Goal: Information Seeking & Learning: Learn about a topic

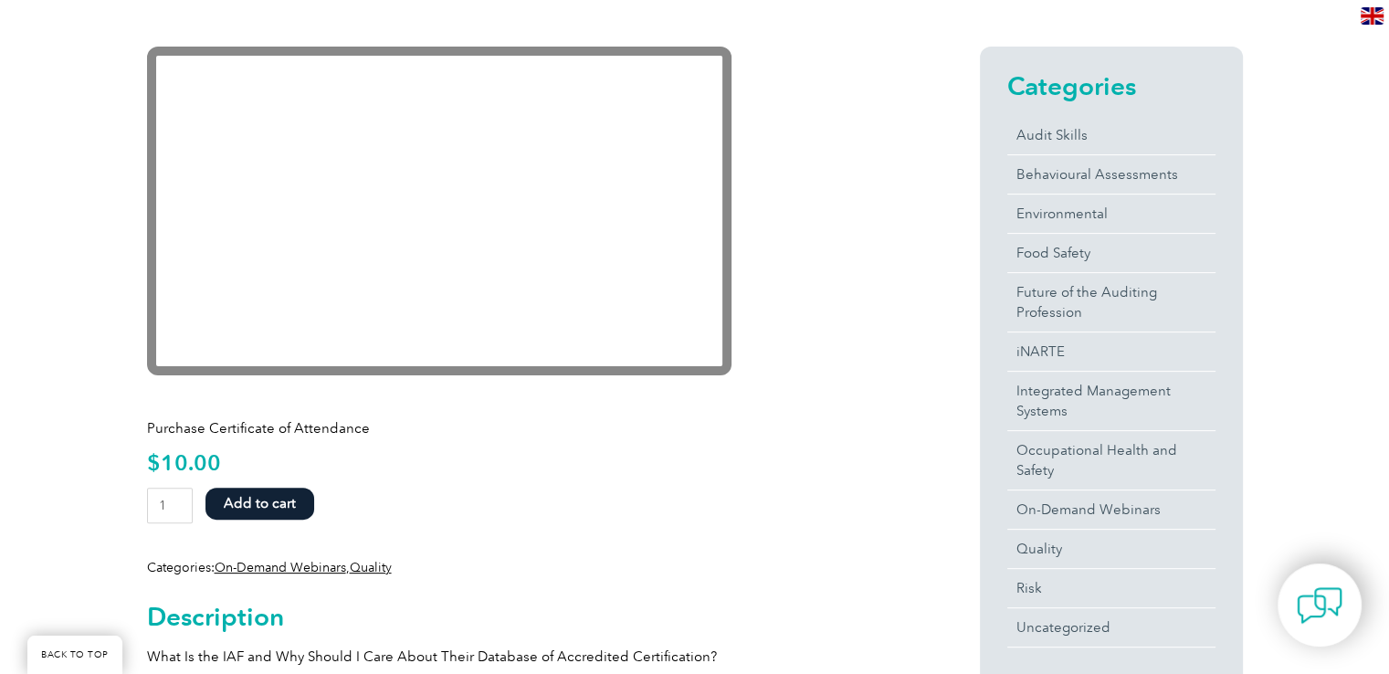
scroll to position [548, 0]
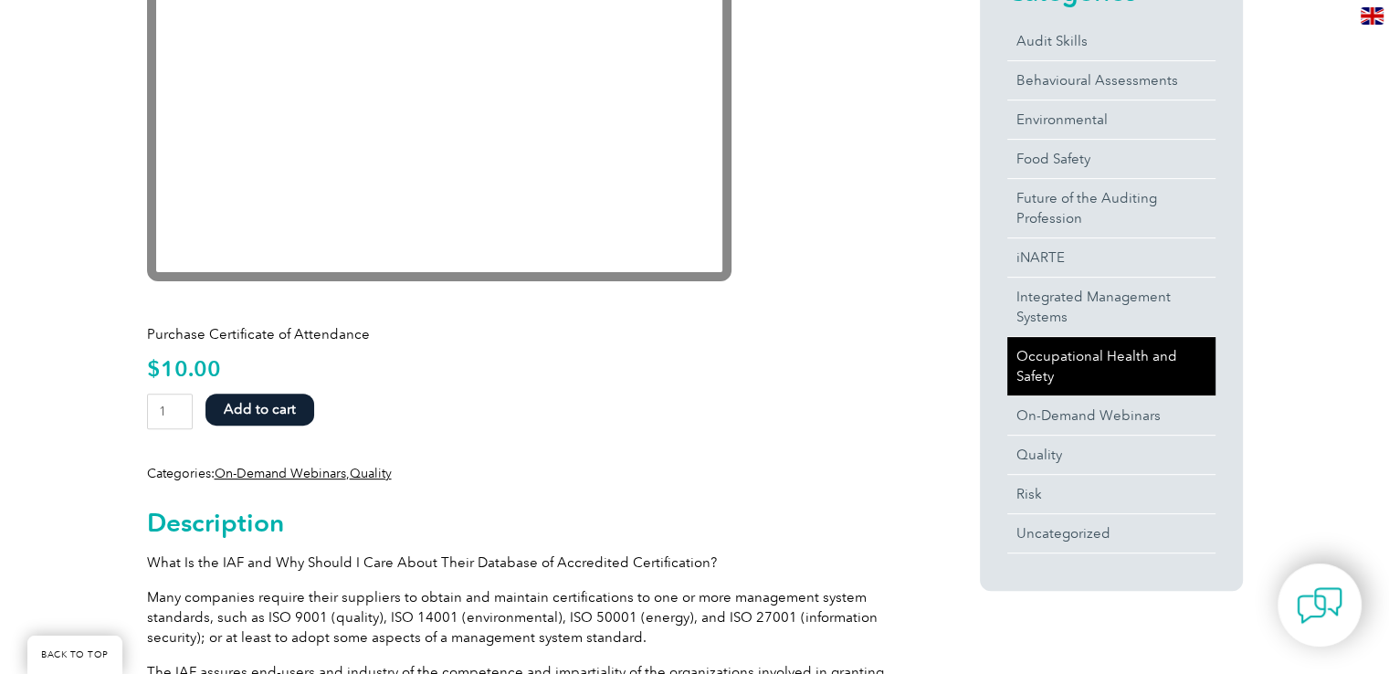
click at [1084, 362] on link "Occupational Health and Safety" at bounding box center [1111, 366] width 208 height 58
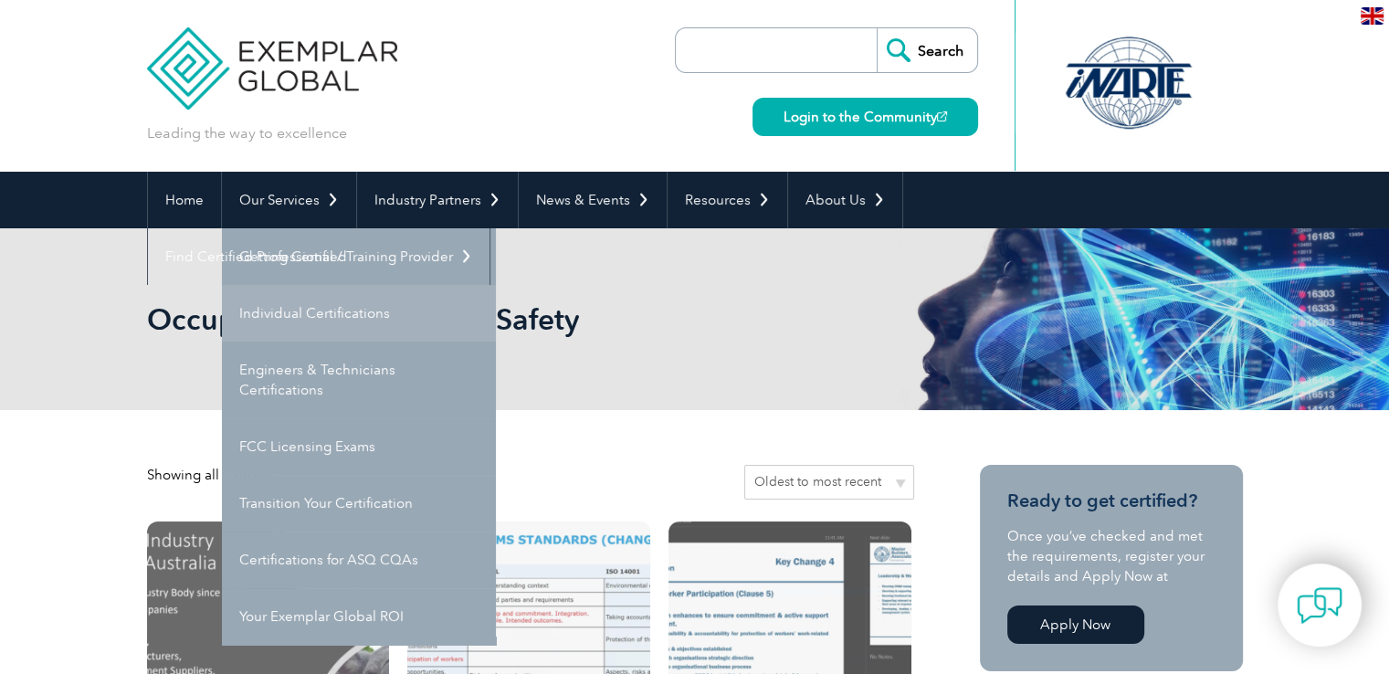
click at [295, 302] on link "Individual Certifications" at bounding box center [359, 313] width 274 height 57
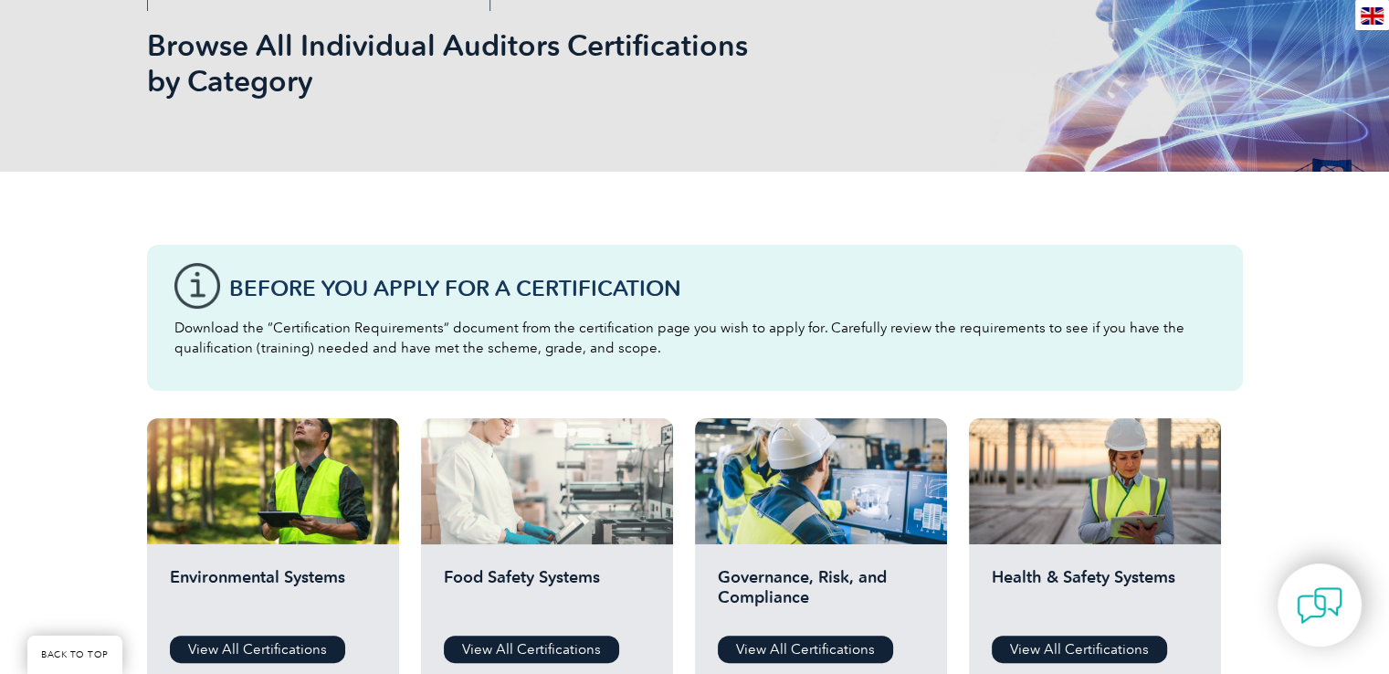
scroll to position [548, 0]
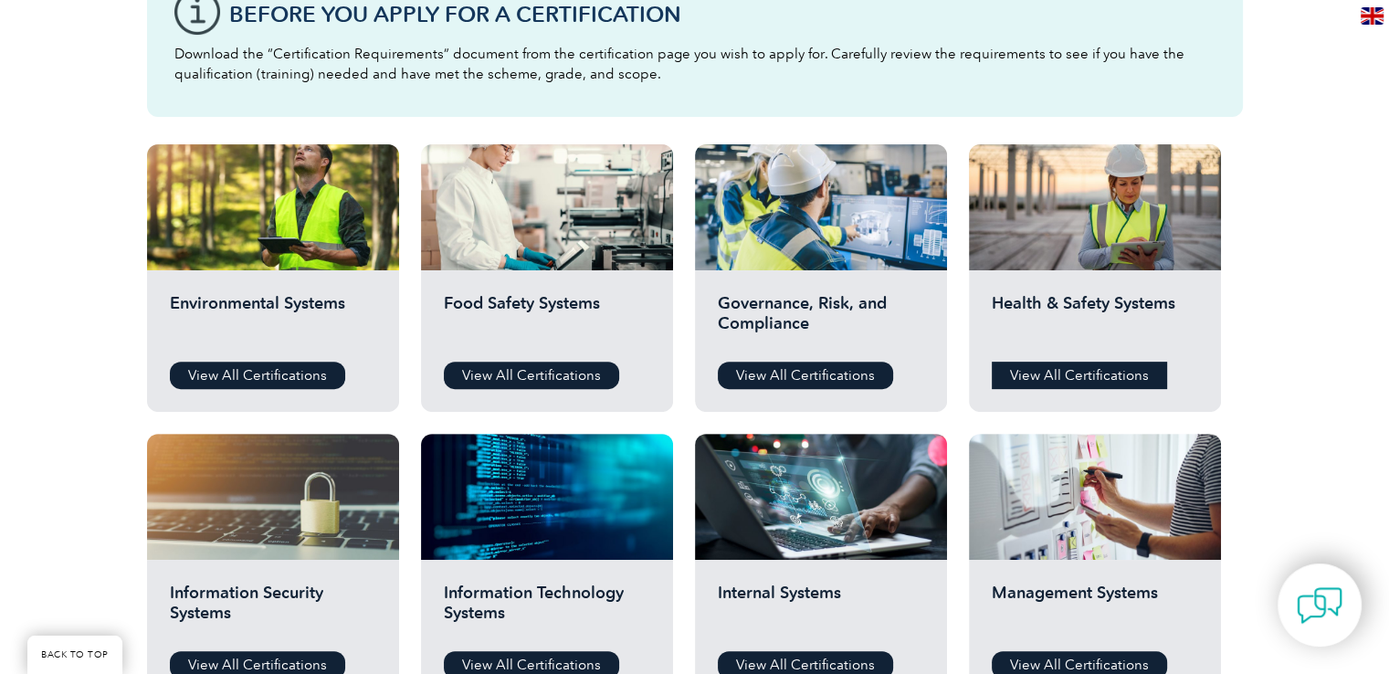
click at [1081, 378] on link "View All Certifications" at bounding box center [1079, 375] width 175 height 27
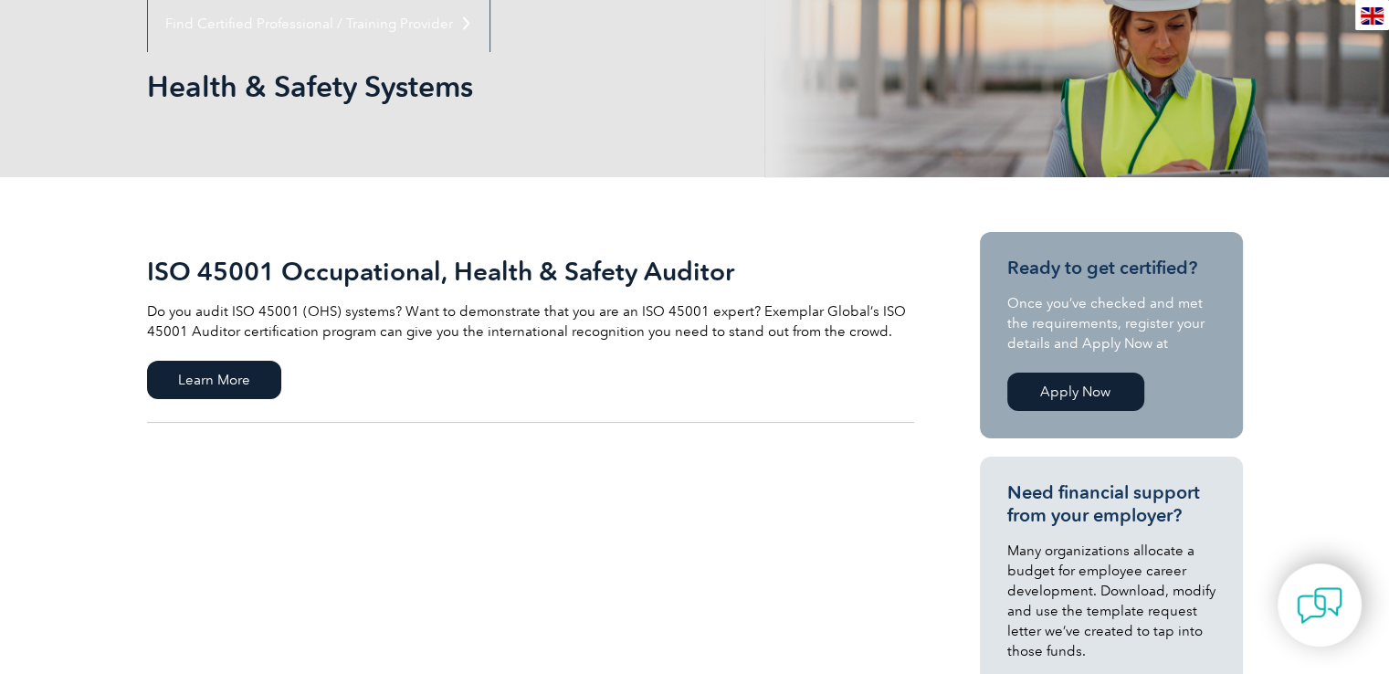
scroll to position [365, 0]
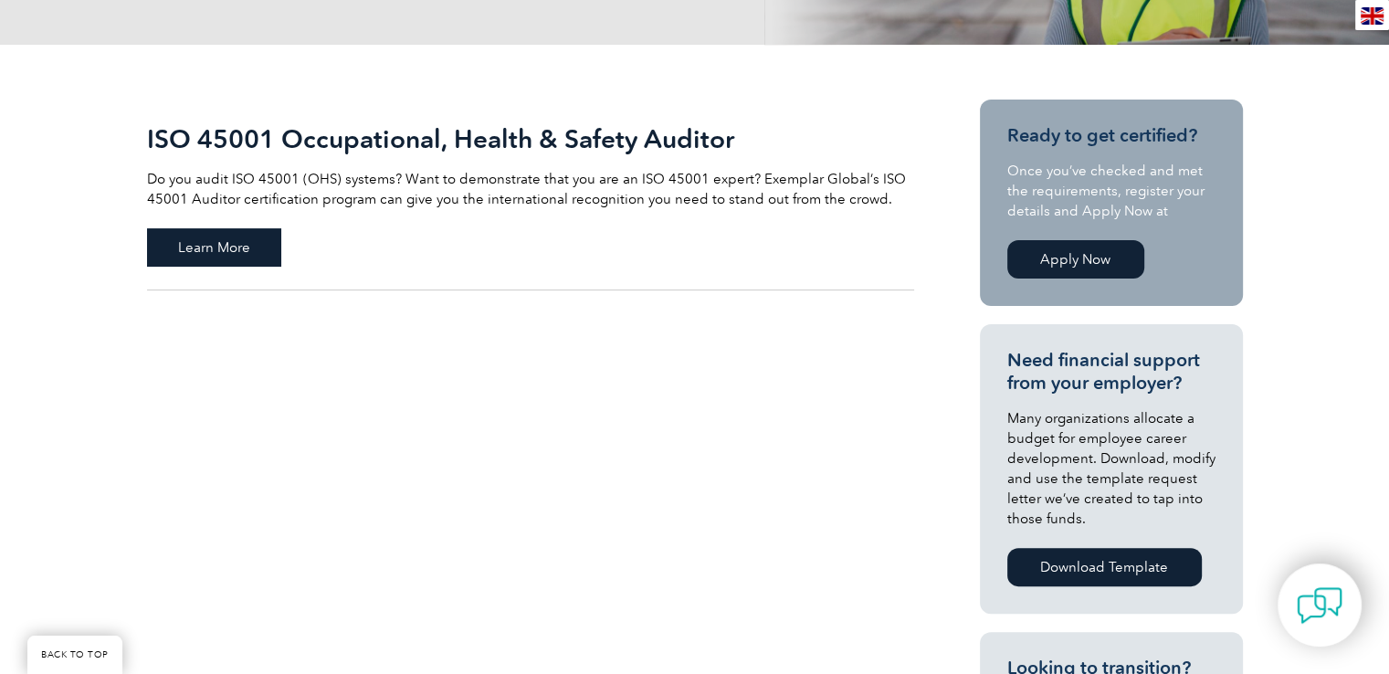
click at [243, 246] on span "Learn More" at bounding box center [214, 247] width 134 height 38
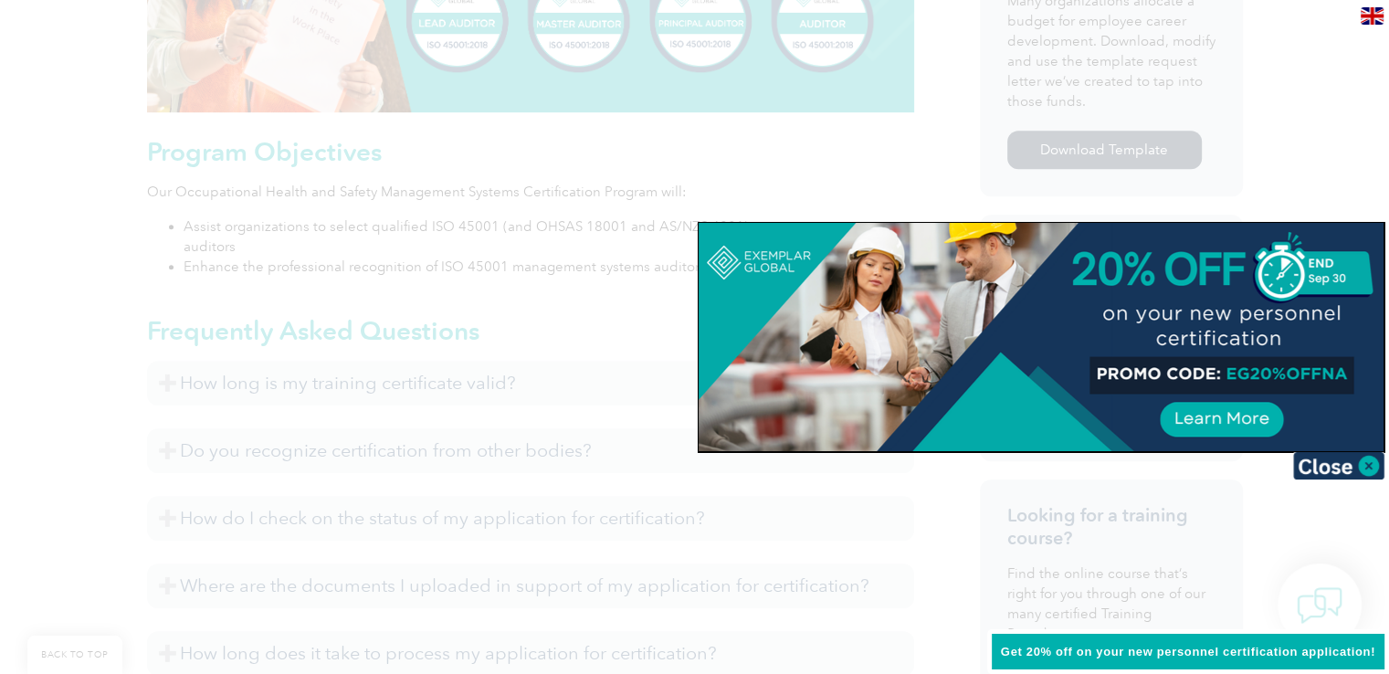
scroll to position [913, 0]
click at [1372, 464] on img at bounding box center [1338, 465] width 91 height 27
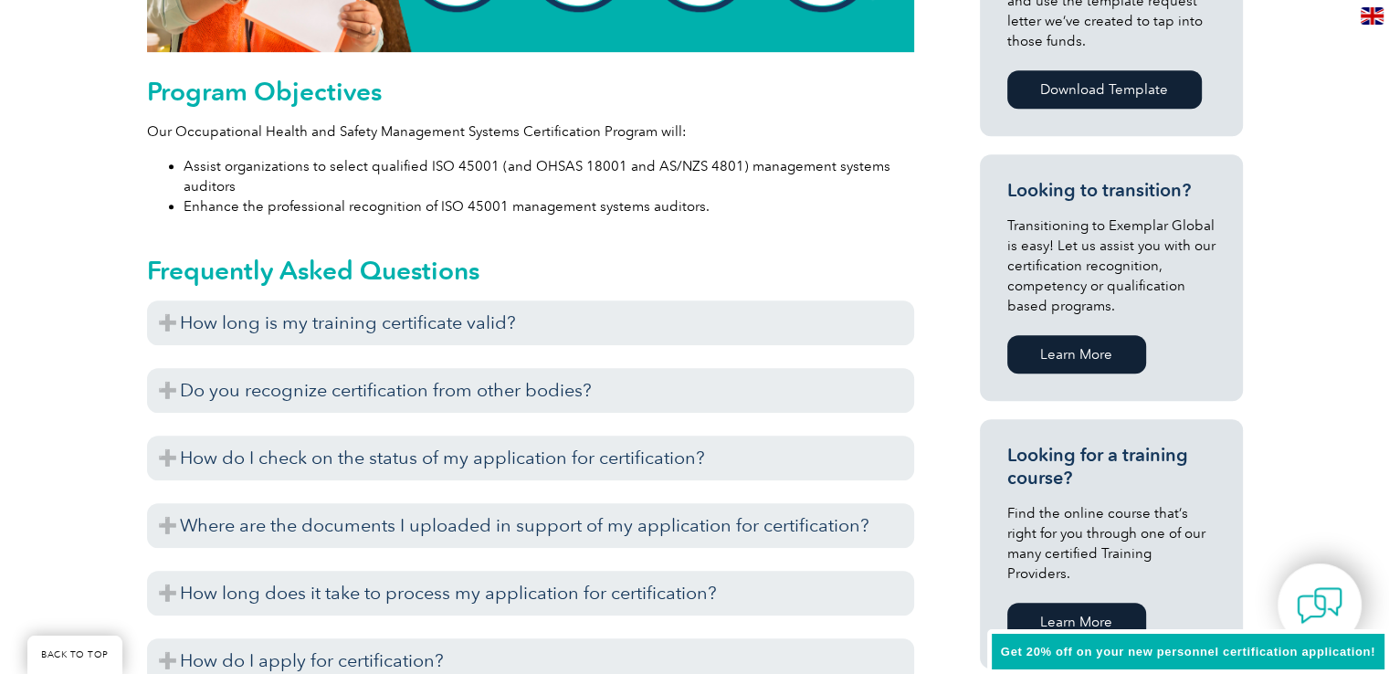
scroll to position [1004, 0]
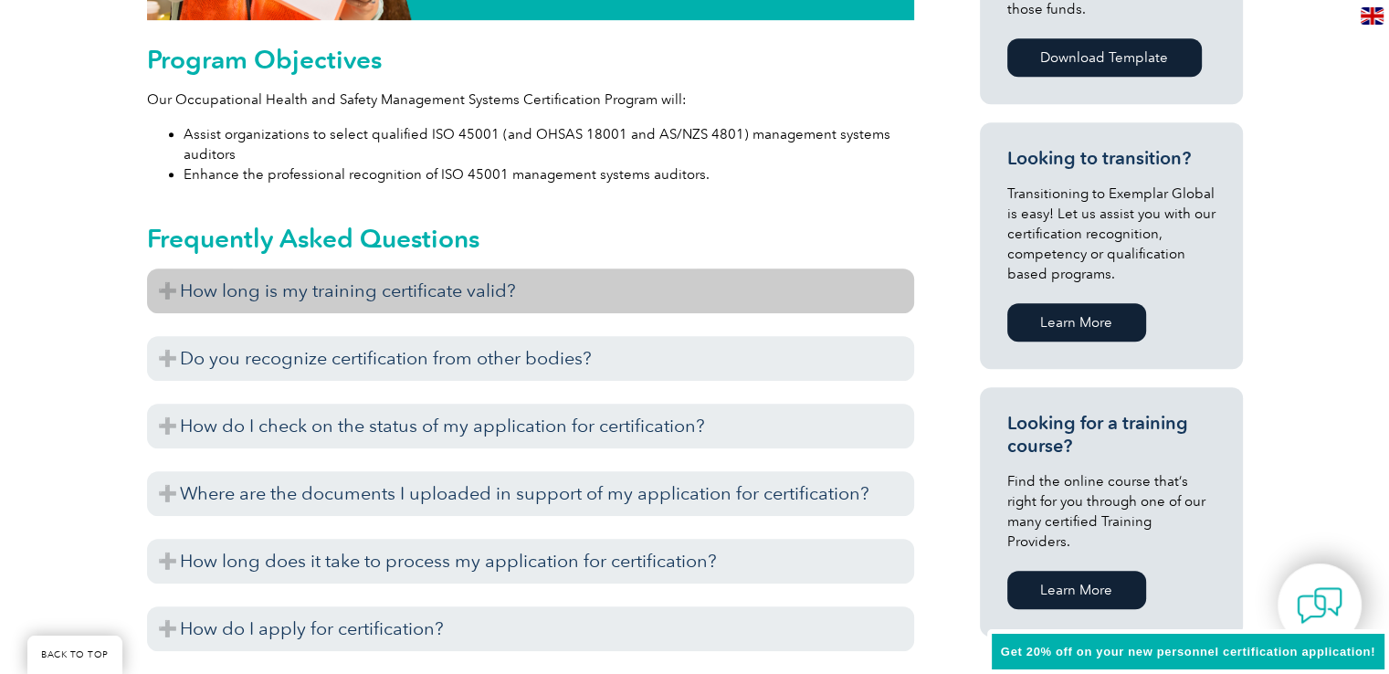
click at [717, 275] on h3 "How long is my training certificate valid?" at bounding box center [530, 290] width 767 height 45
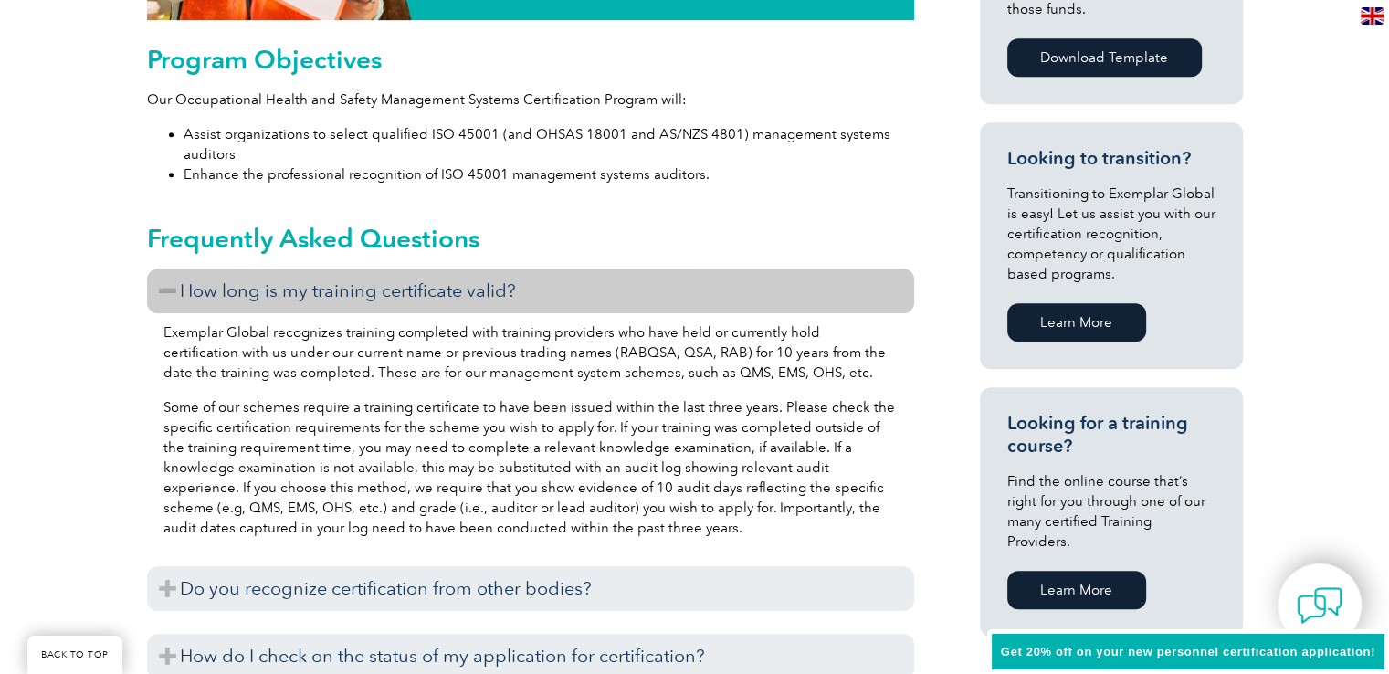
click at [717, 275] on h3 "How long is my training certificate valid?" at bounding box center [530, 290] width 767 height 45
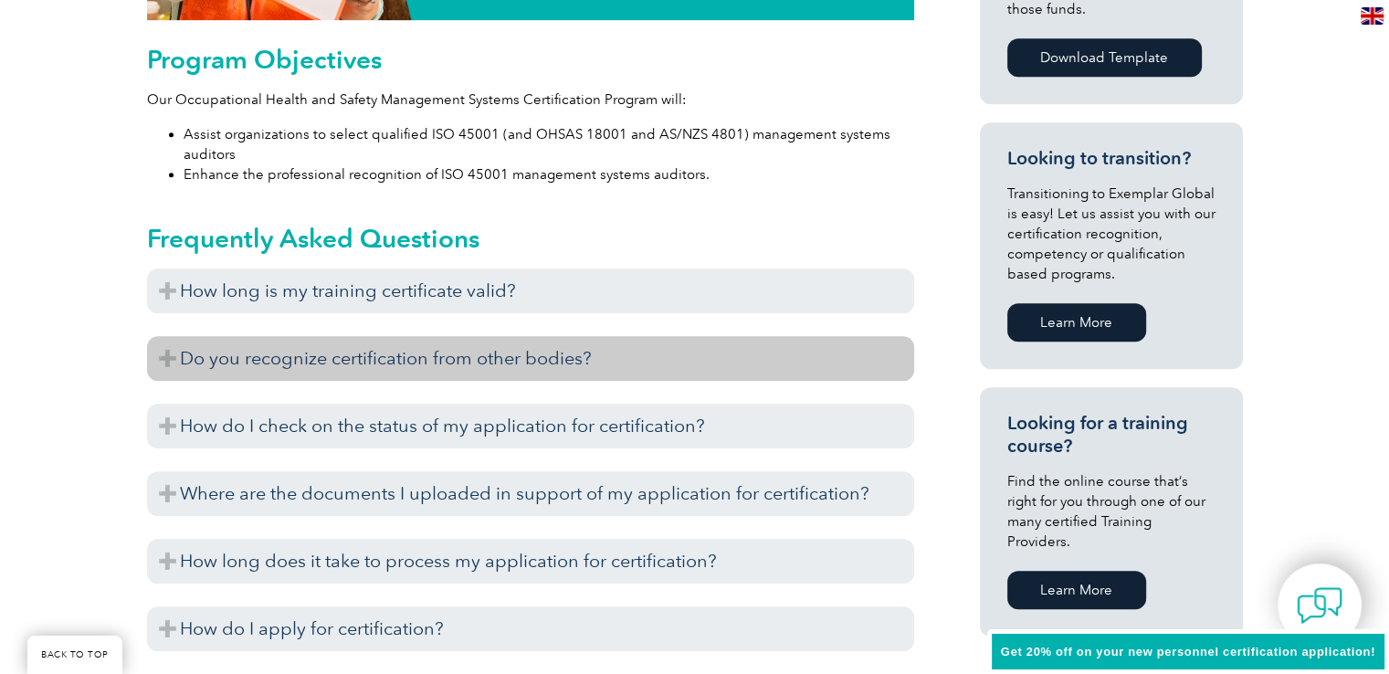
click at [652, 368] on h3 "Do you recognize certification from other bodies?" at bounding box center [530, 358] width 767 height 45
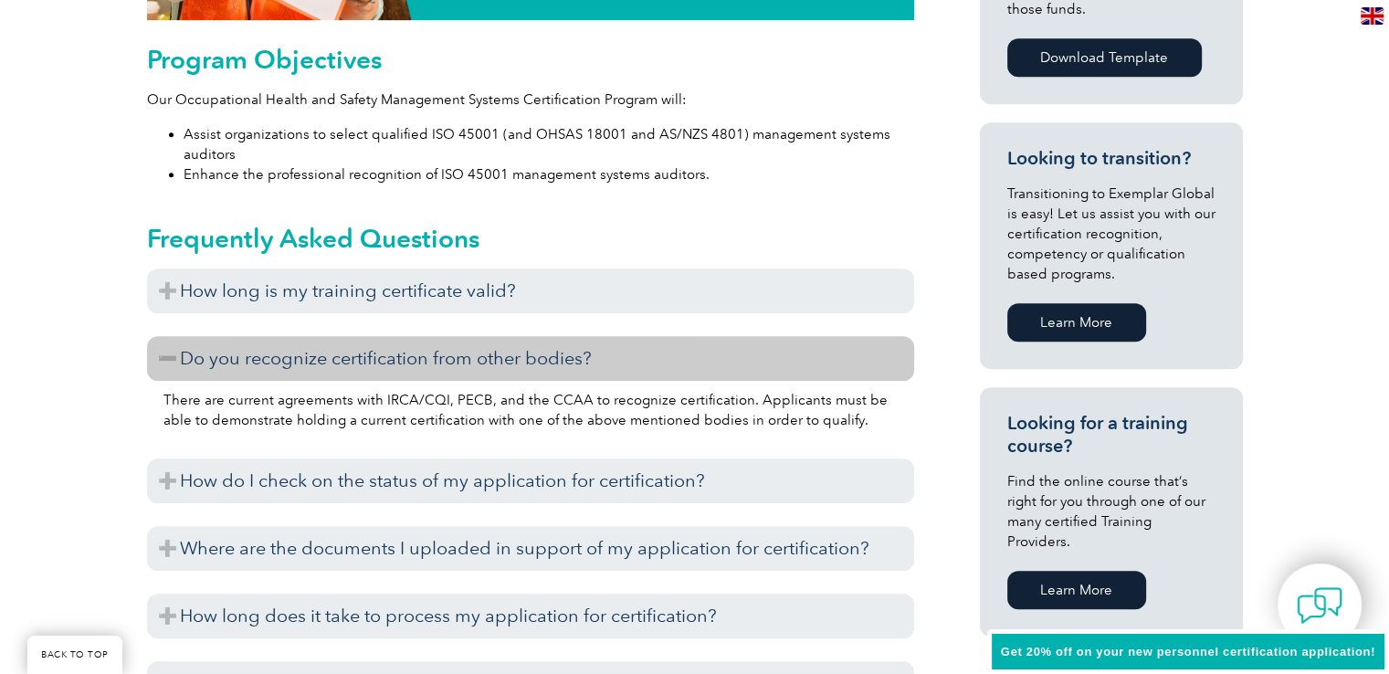
click at [655, 360] on h3 "Do you recognize certification from other bodies?" at bounding box center [530, 358] width 767 height 45
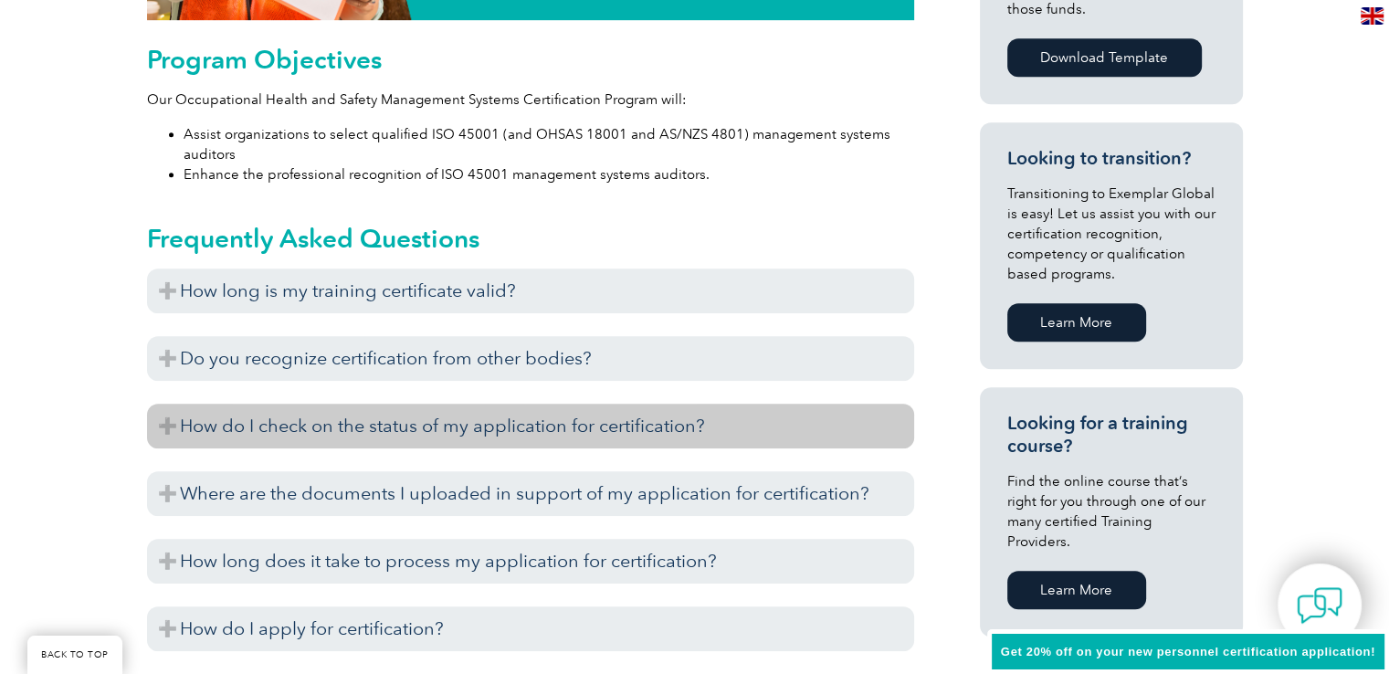
click at [632, 424] on h3 "How do I check on the status of my application for certification?" at bounding box center [530, 426] width 767 height 45
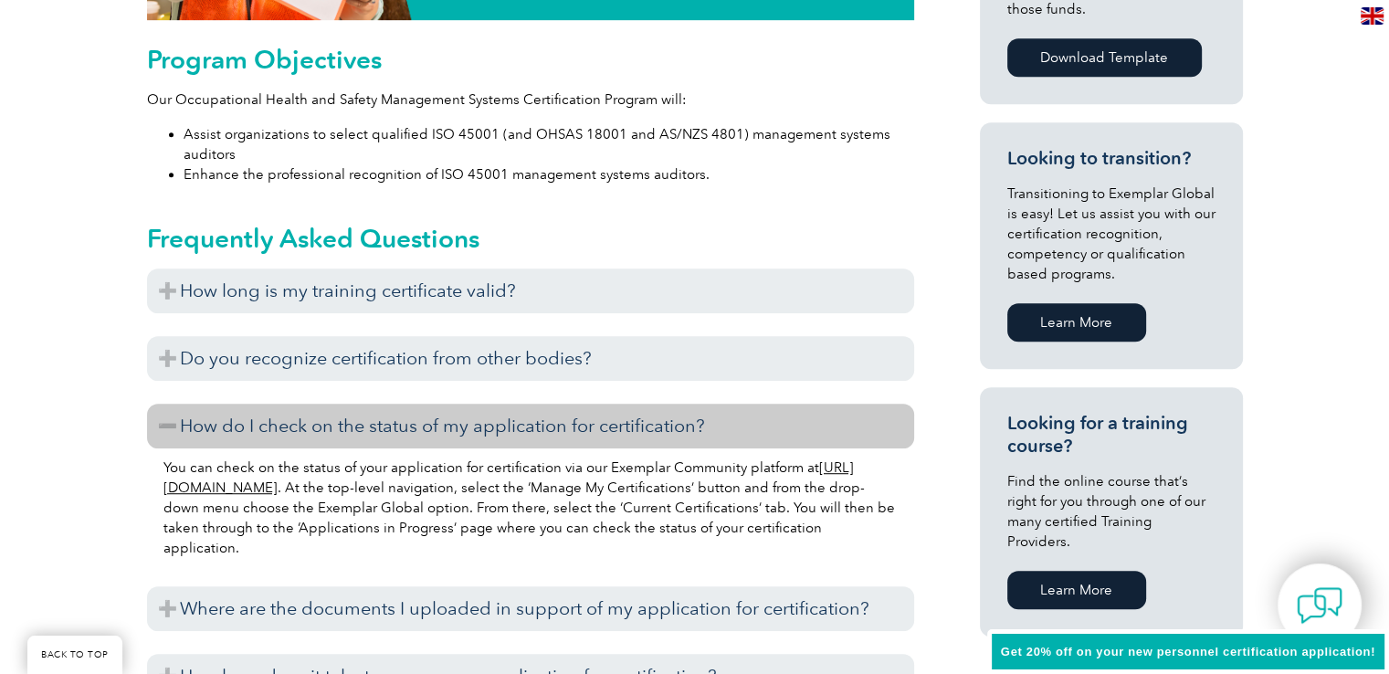
click at [632, 424] on h3 "How do I check on the status of my application for certification?" at bounding box center [530, 426] width 767 height 45
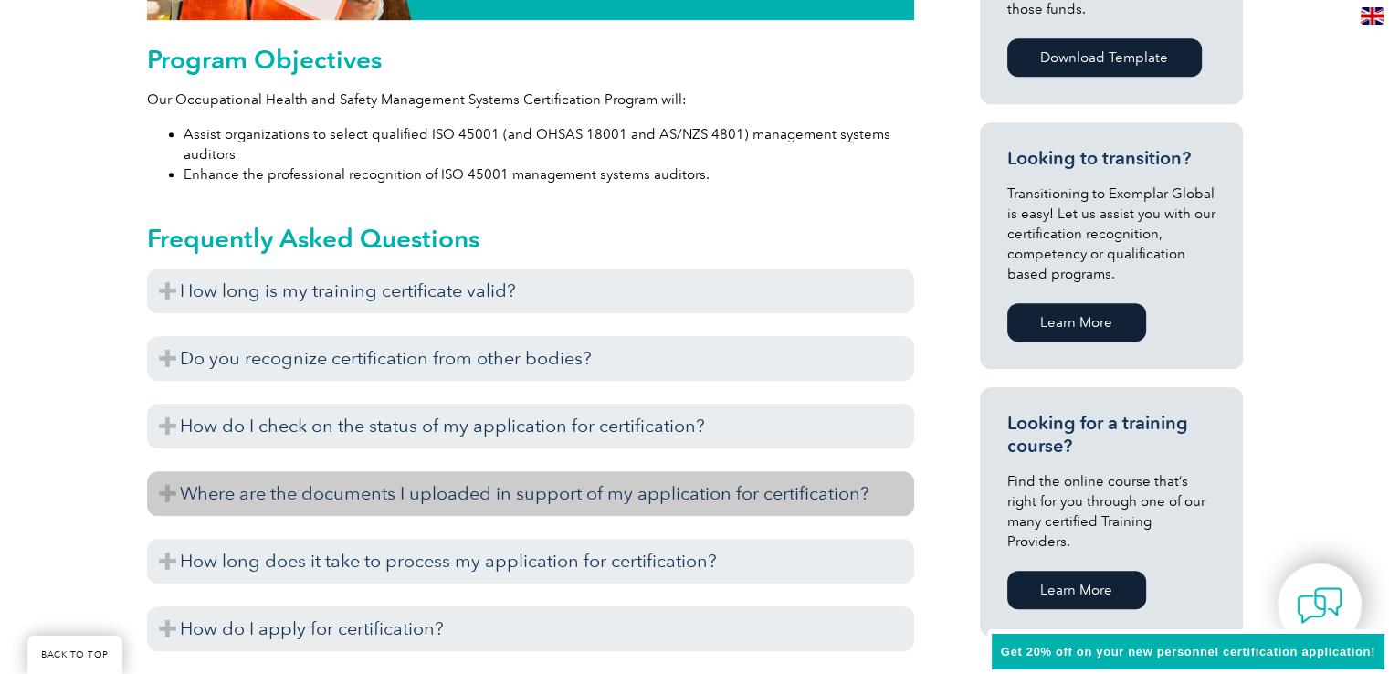
click at [553, 490] on h3 "Where are the documents I uploaded in support of my application for certificati…" at bounding box center [530, 493] width 767 height 45
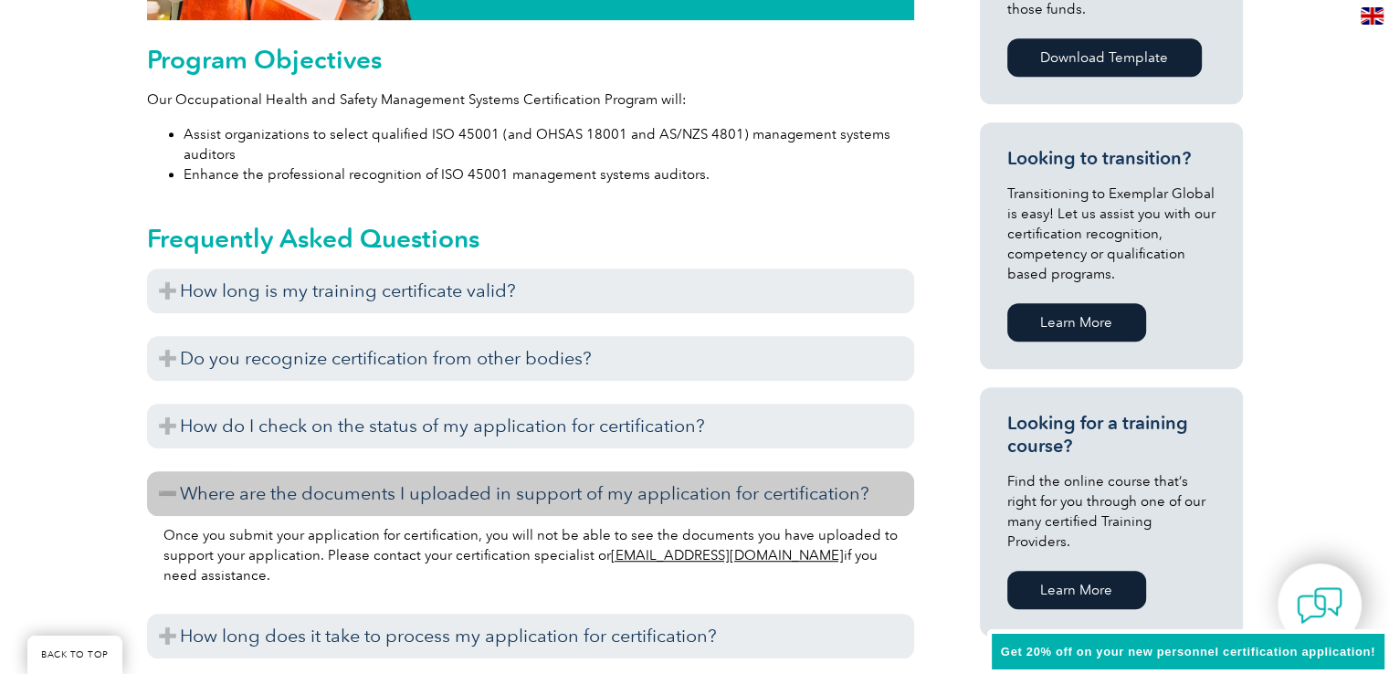
click at [553, 490] on h3 "Where are the documents I uploaded in support of my application for certificati…" at bounding box center [530, 493] width 767 height 45
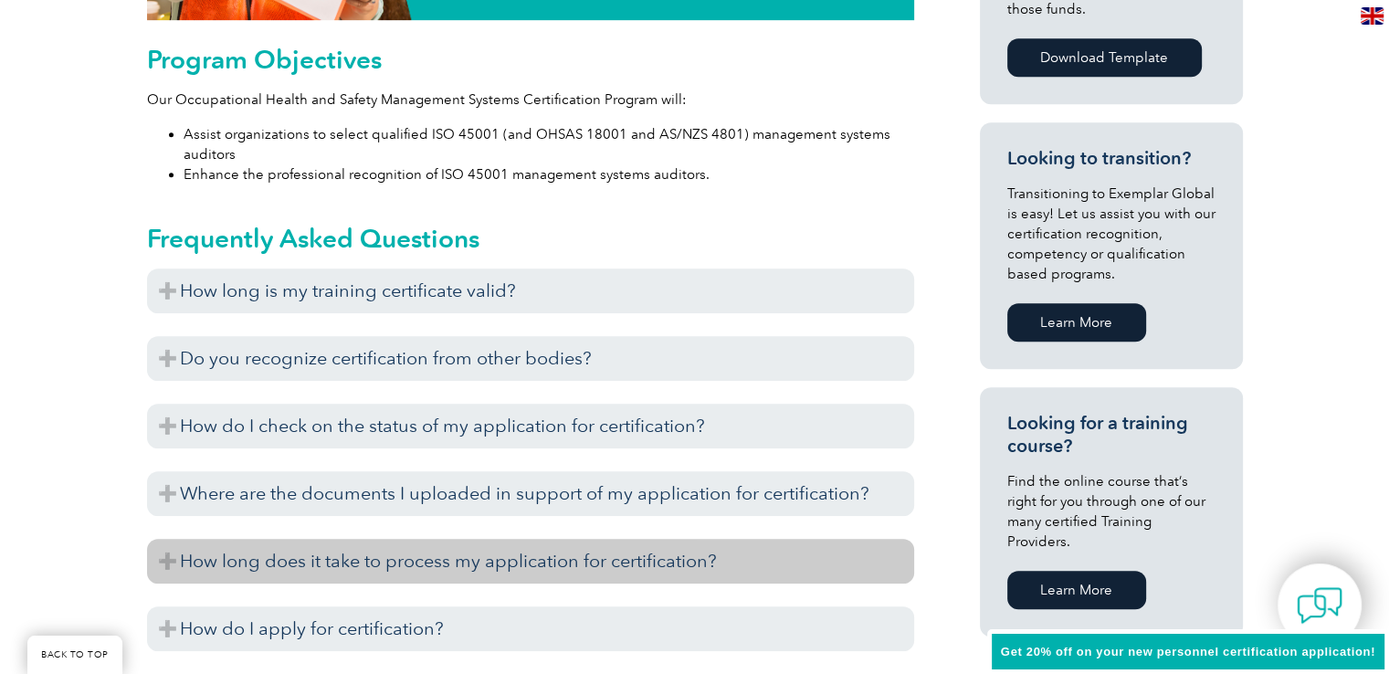
scroll to position [1096, 0]
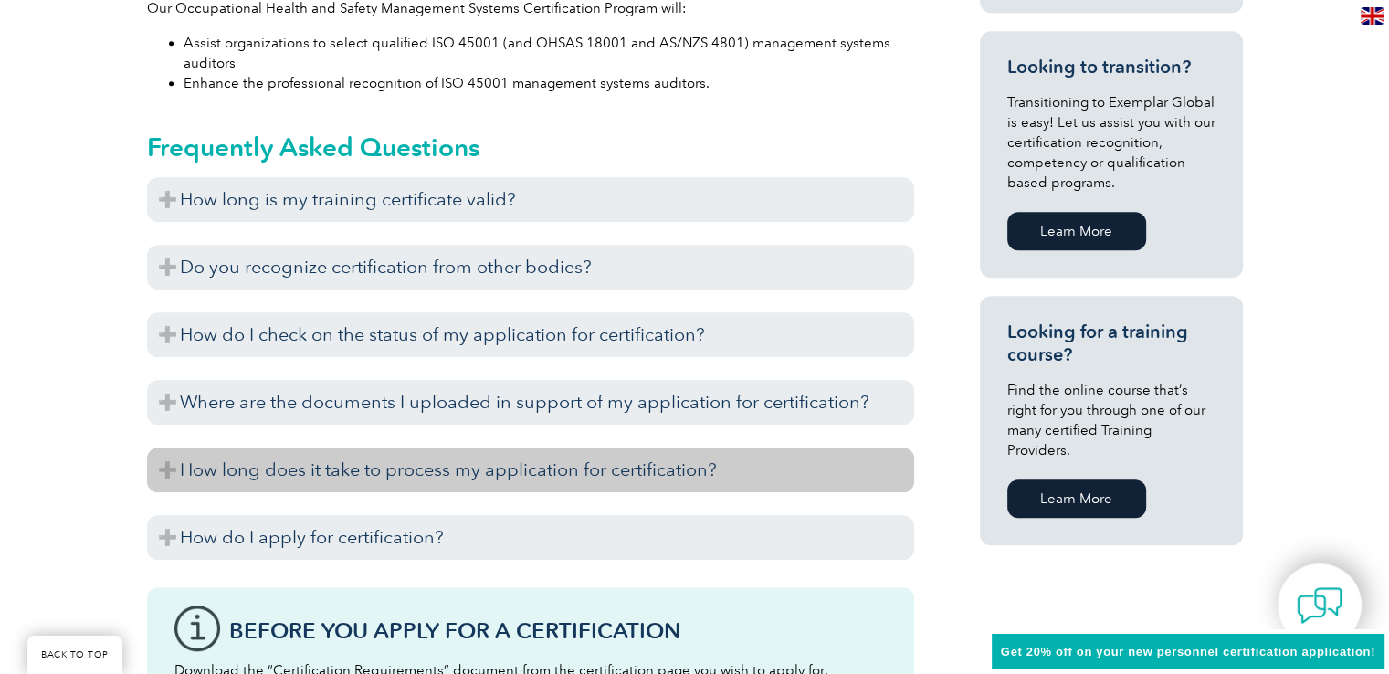
click at [566, 472] on h3 "How long does it take to process my application for certification?" at bounding box center [530, 469] width 767 height 45
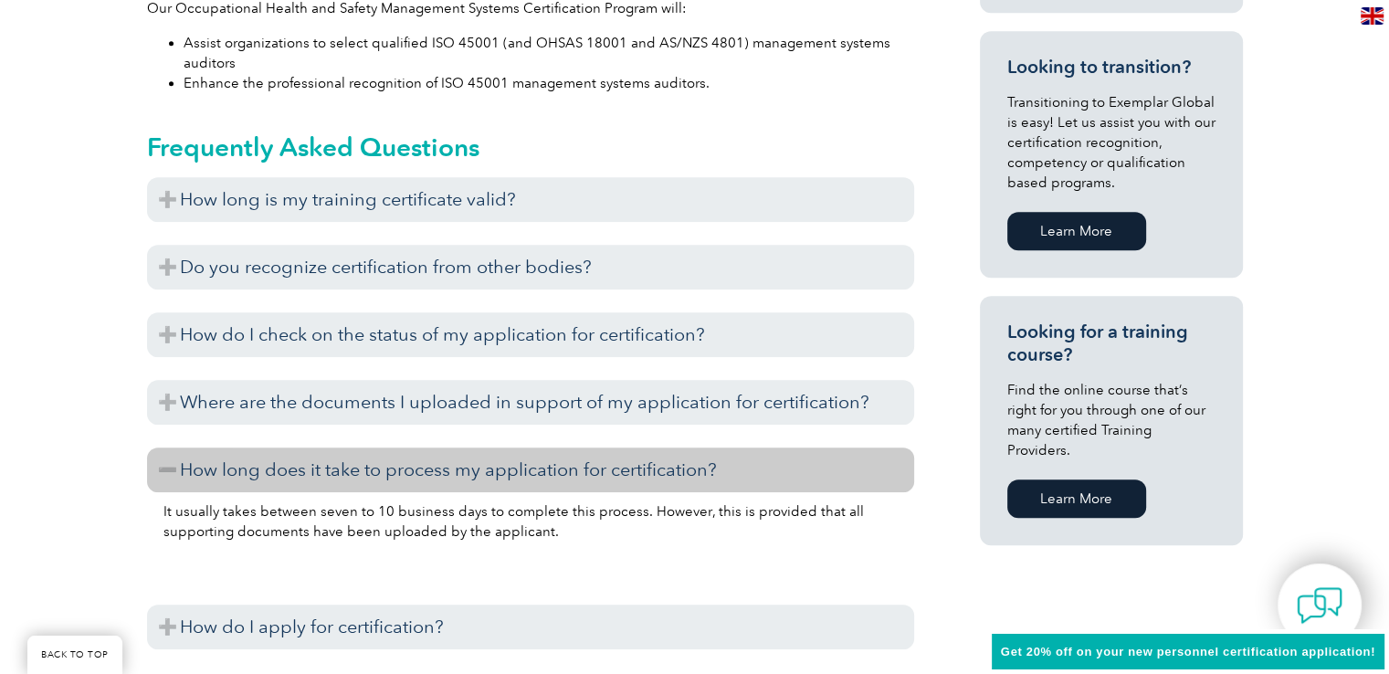
click at [566, 472] on h3 "How long does it take to process my application for certification?" at bounding box center [530, 469] width 767 height 45
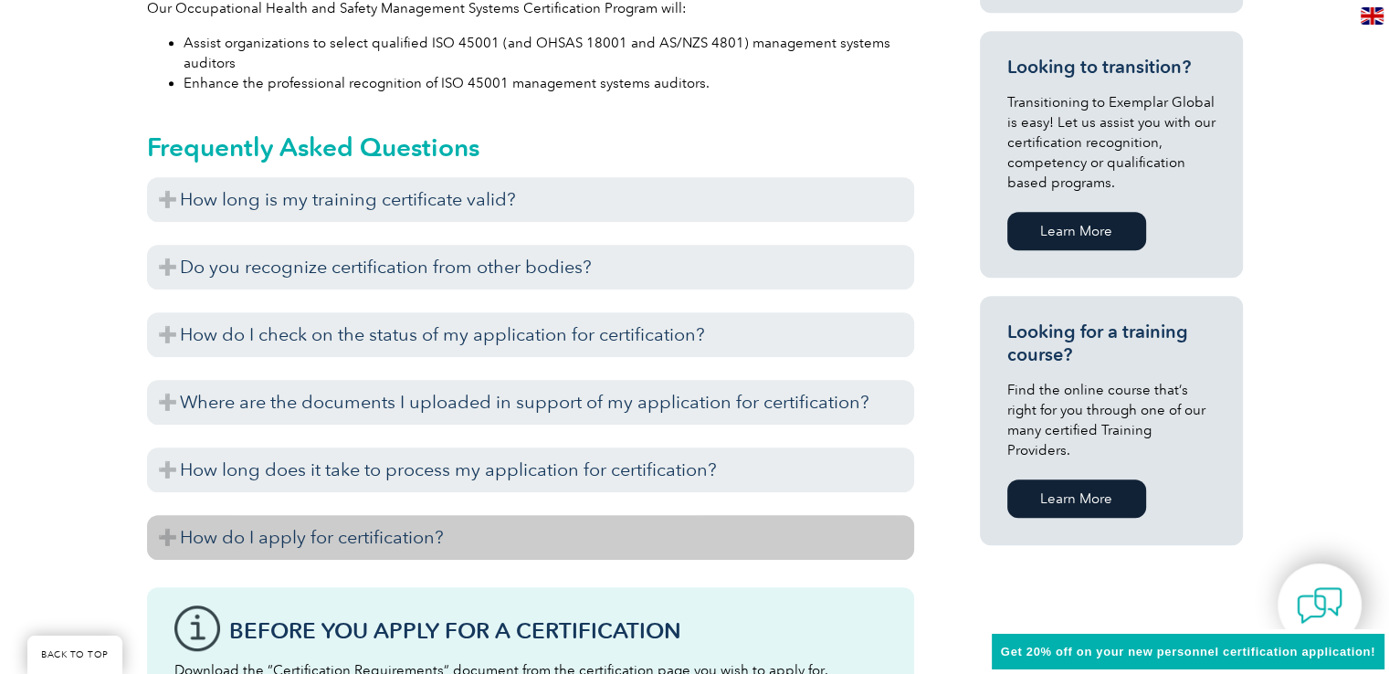
click at [486, 543] on h3 "How do I apply for certification?" at bounding box center [530, 537] width 767 height 45
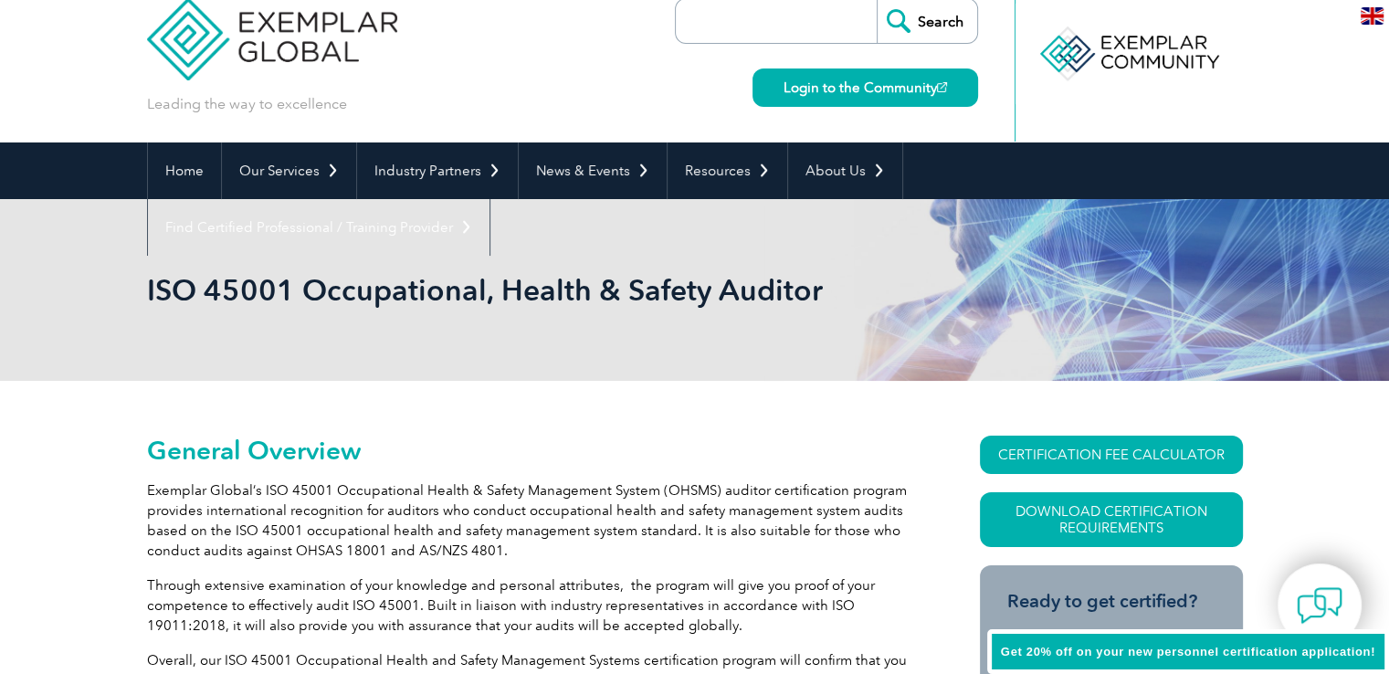
scroll to position [0, 0]
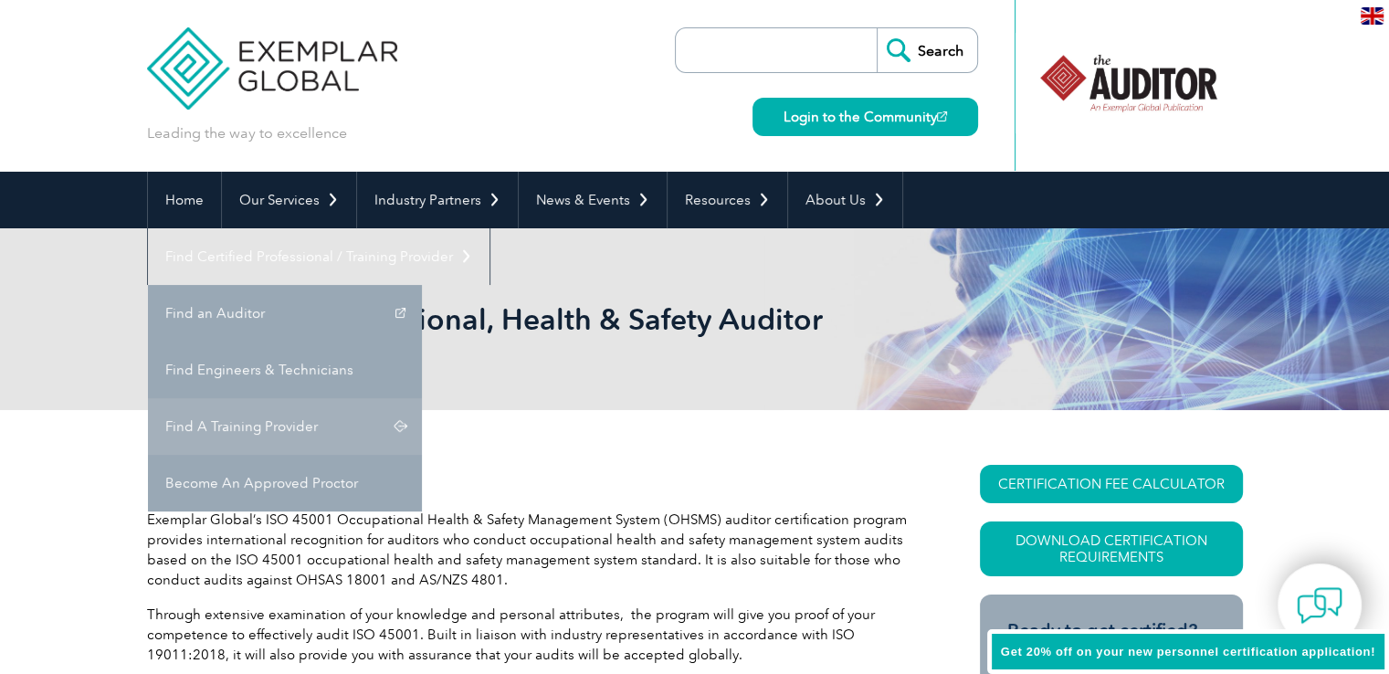
click at [422, 398] on link "Find A Training Provider" at bounding box center [285, 426] width 274 height 57
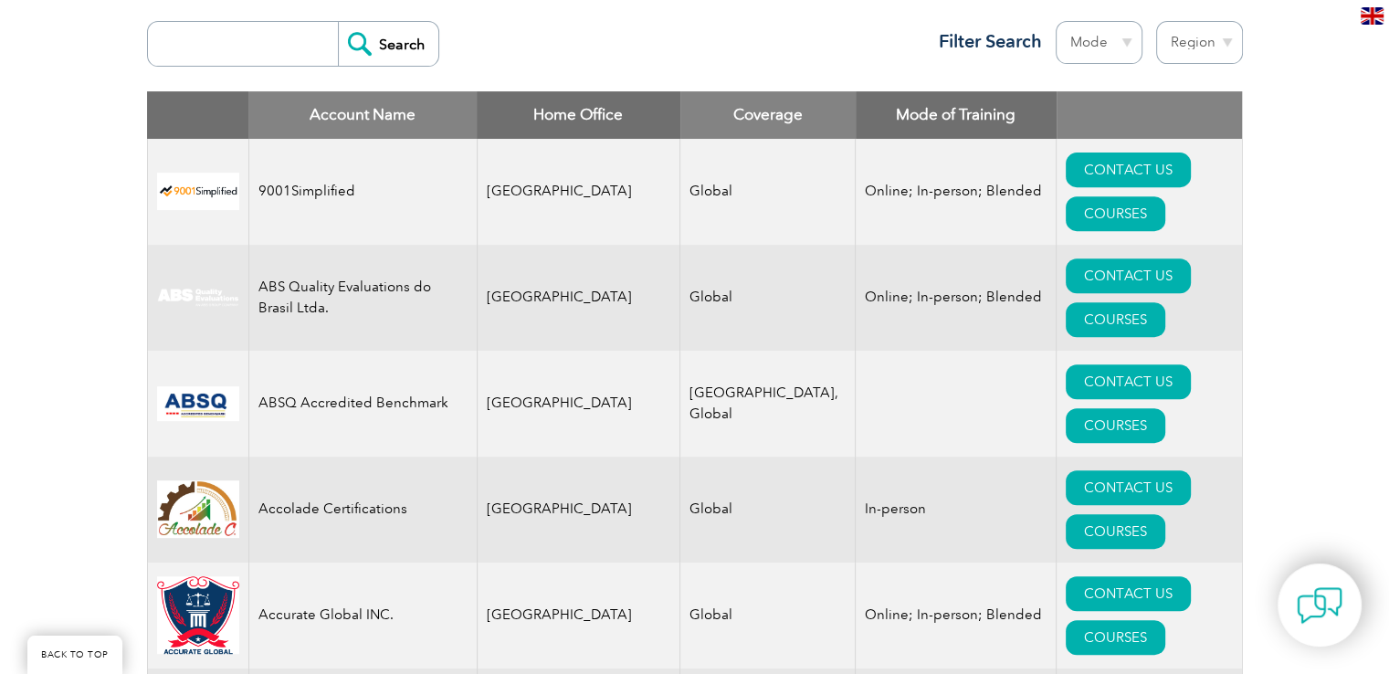
scroll to position [457, 0]
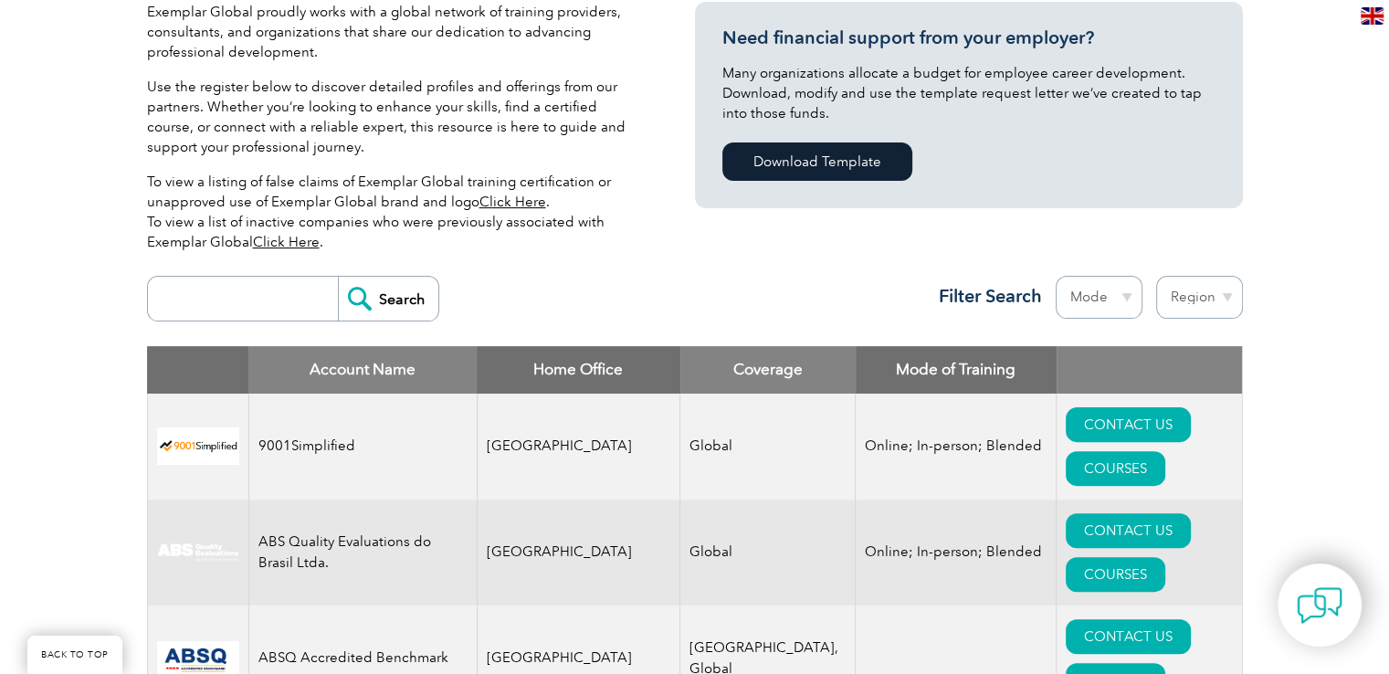
click at [219, 285] on input "search" at bounding box center [247, 299] width 181 height 44
type input "45001"
click at [338, 277] on input "Search" at bounding box center [388, 299] width 100 height 44
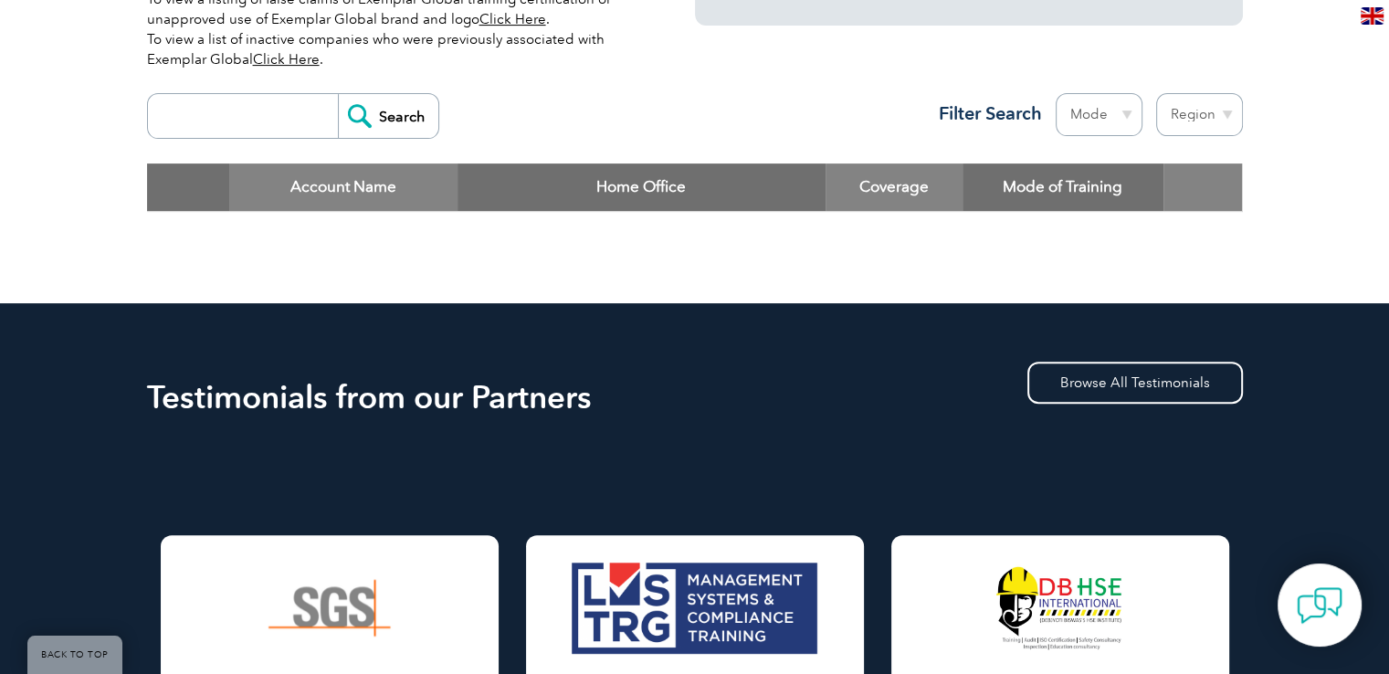
scroll to position [365, 0]
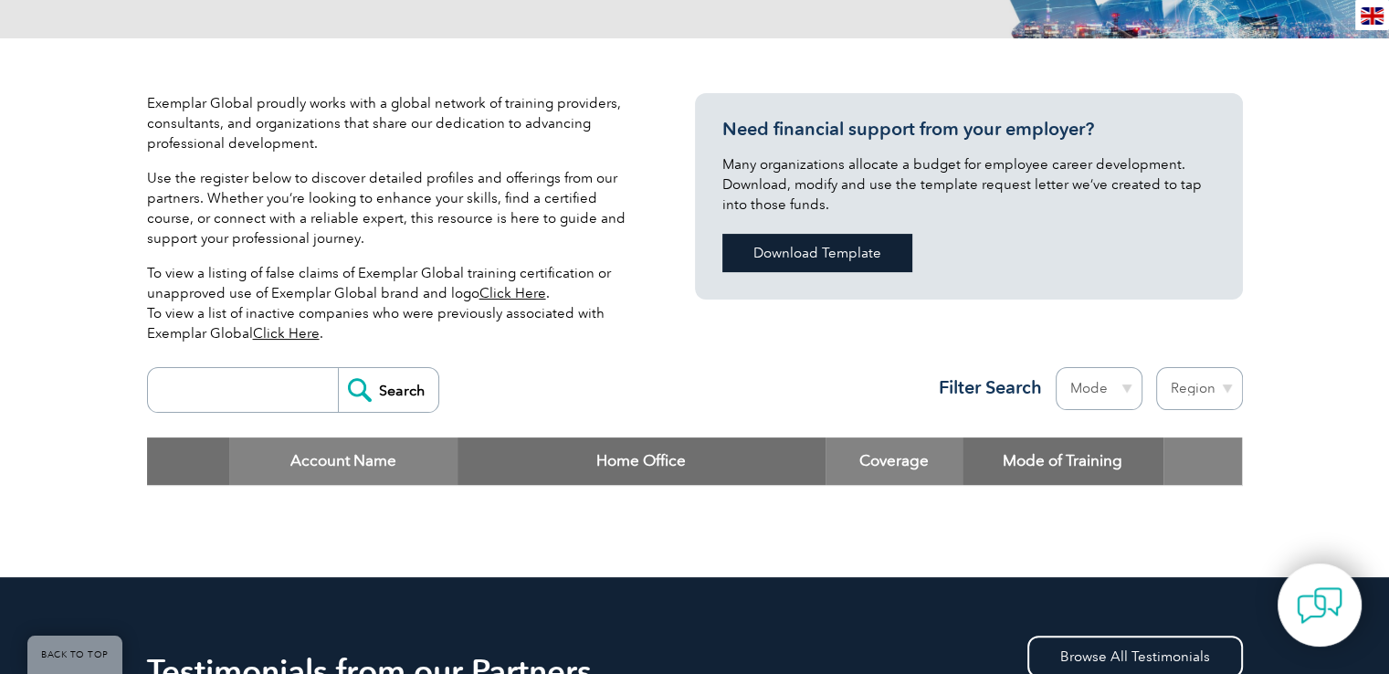
click at [794, 252] on link "Download Template" at bounding box center [817, 253] width 190 height 38
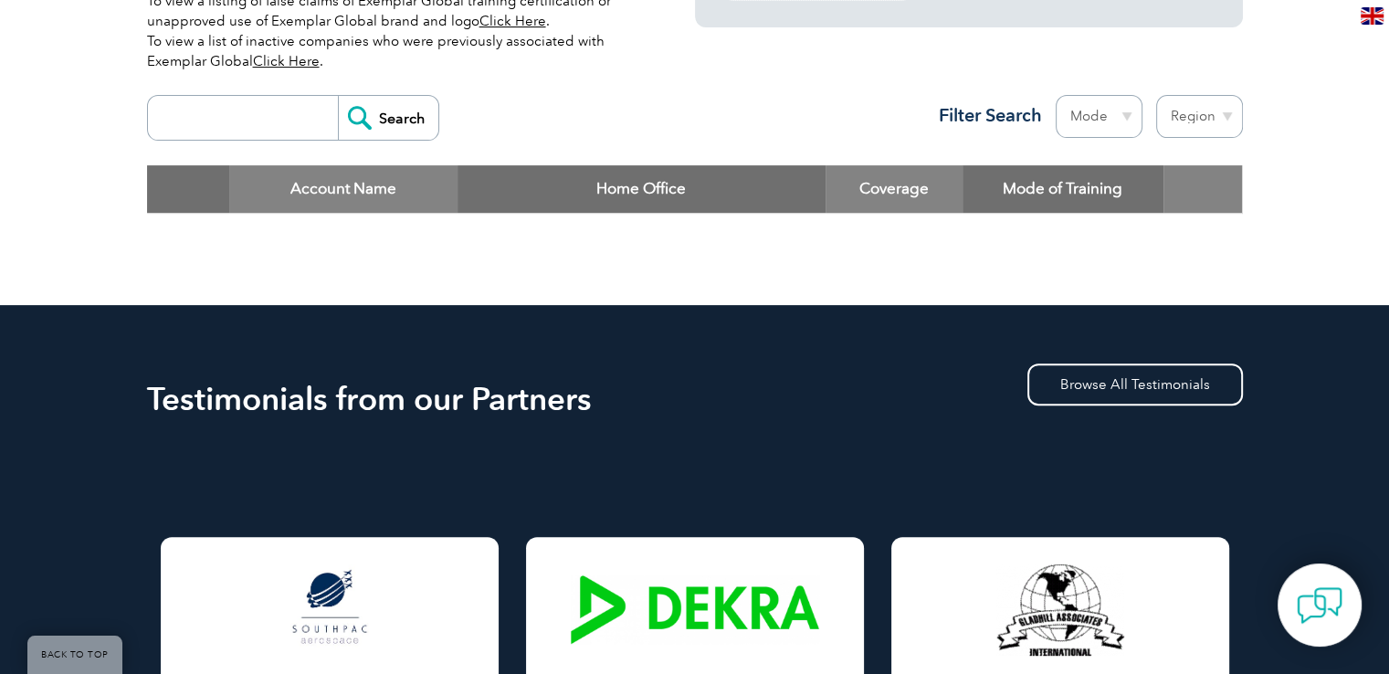
scroll to position [639, 0]
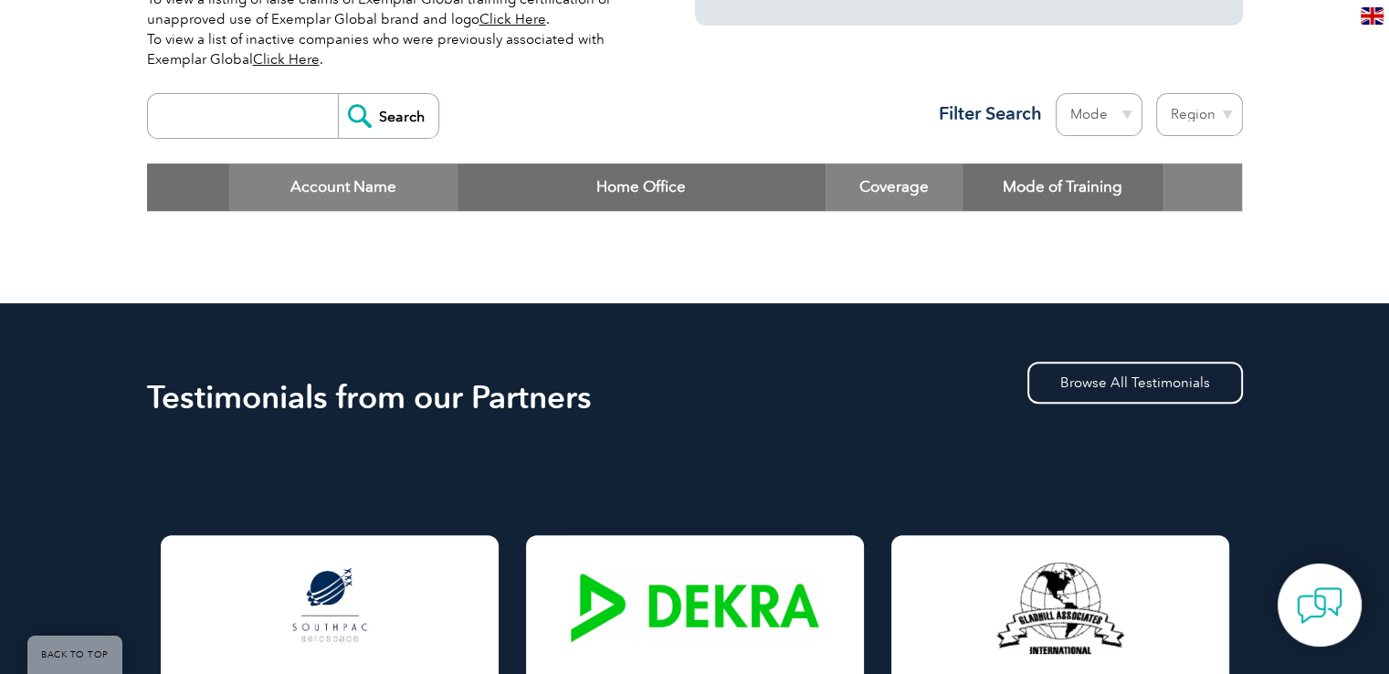
click at [1132, 111] on select "Mode Online In-person Blended" at bounding box center [1098, 114] width 87 height 43
select select "Online"
click at [1055, 93] on select "Mode Online In-person Blended" at bounding box center [1098, 114] width 87 height 43
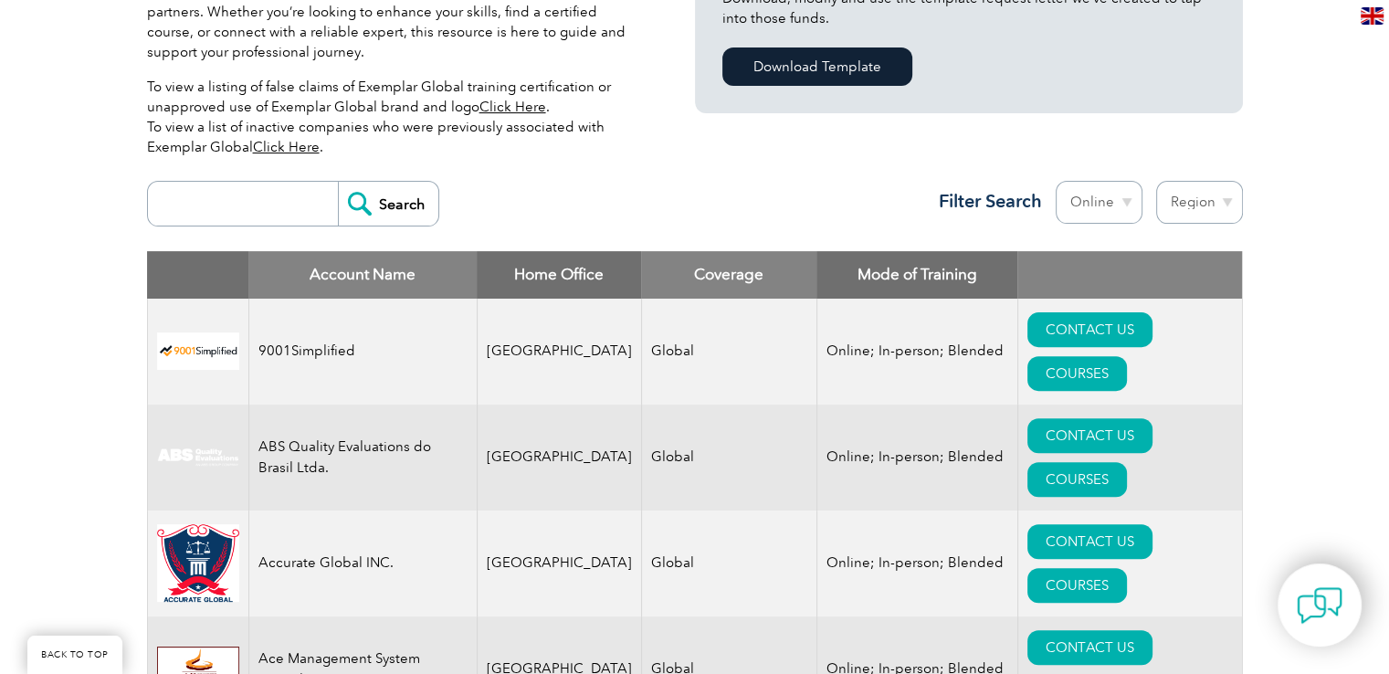
scroll to position [548, 0]
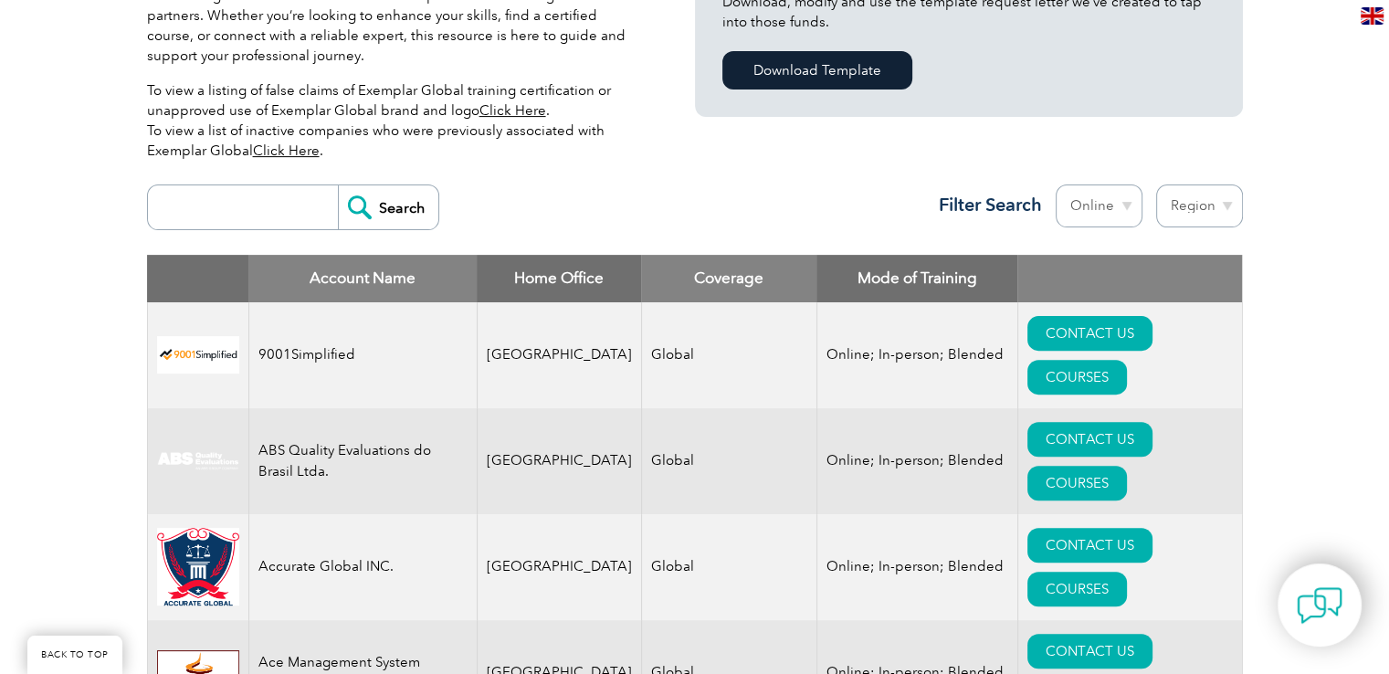
click at [1216, 209] on select "Region Australia Bahrain Bangladesh Brazil Canada Colombia Dominican Republic E…" at bounding box center [1199, 205] width 87 height 43
select select "India"
click at [1156, 184] on select "Region Australia Bahrain Bangladesh Brazil Canada Colombia Dominican Republic E…" at bounding box center [1199, 205] width 87 height 43
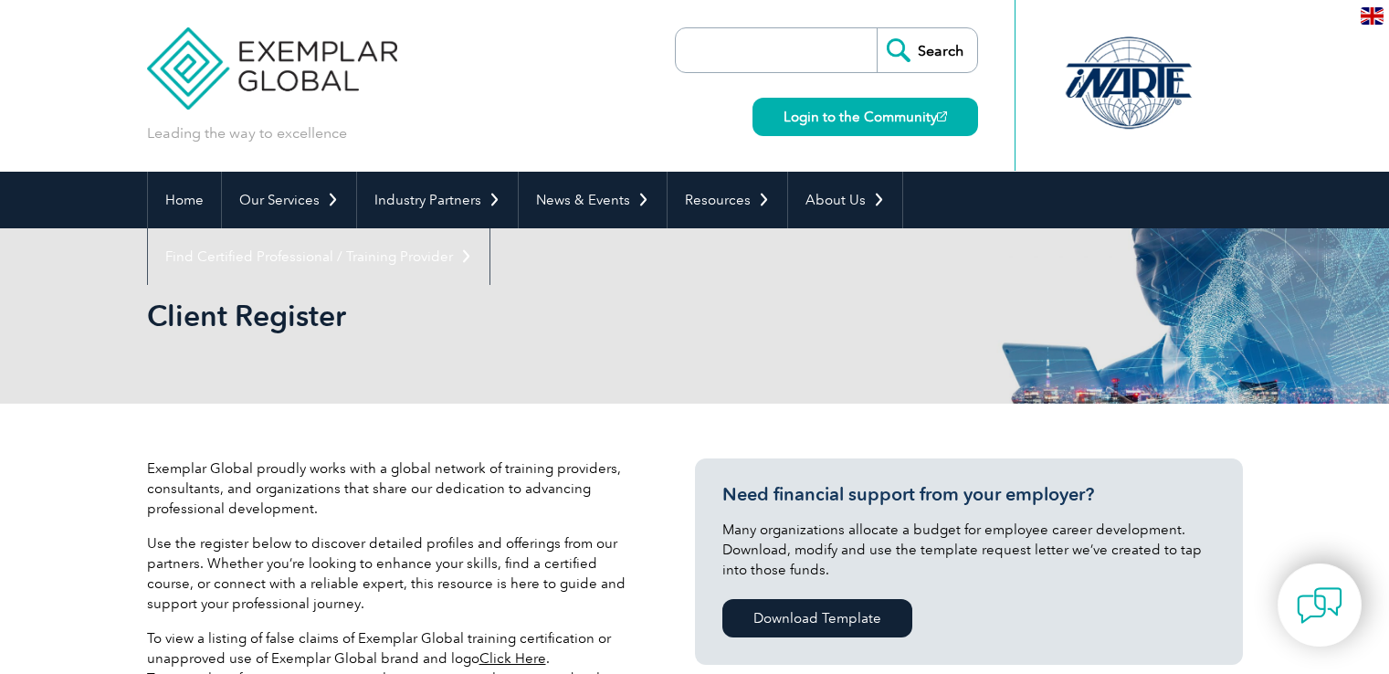
select select "[GEOGRAPHIC_DATA]"
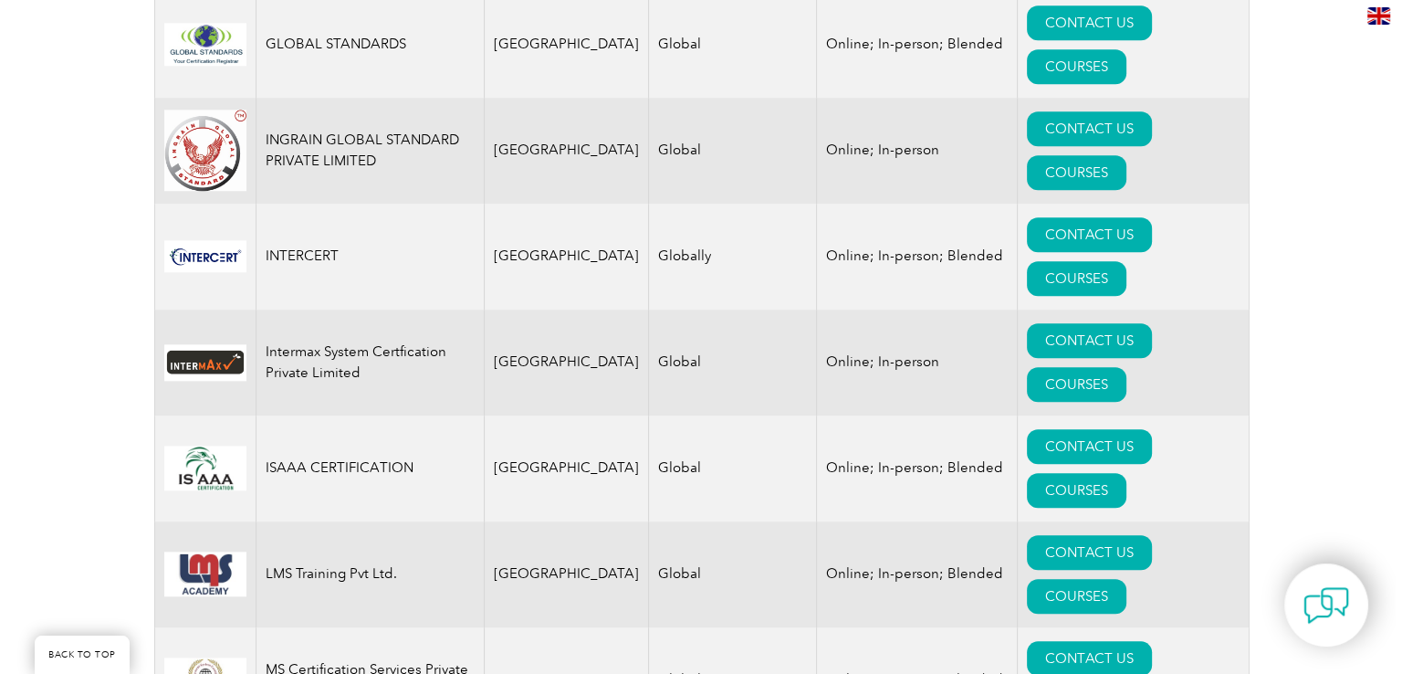
scroll to position [2283, 0]
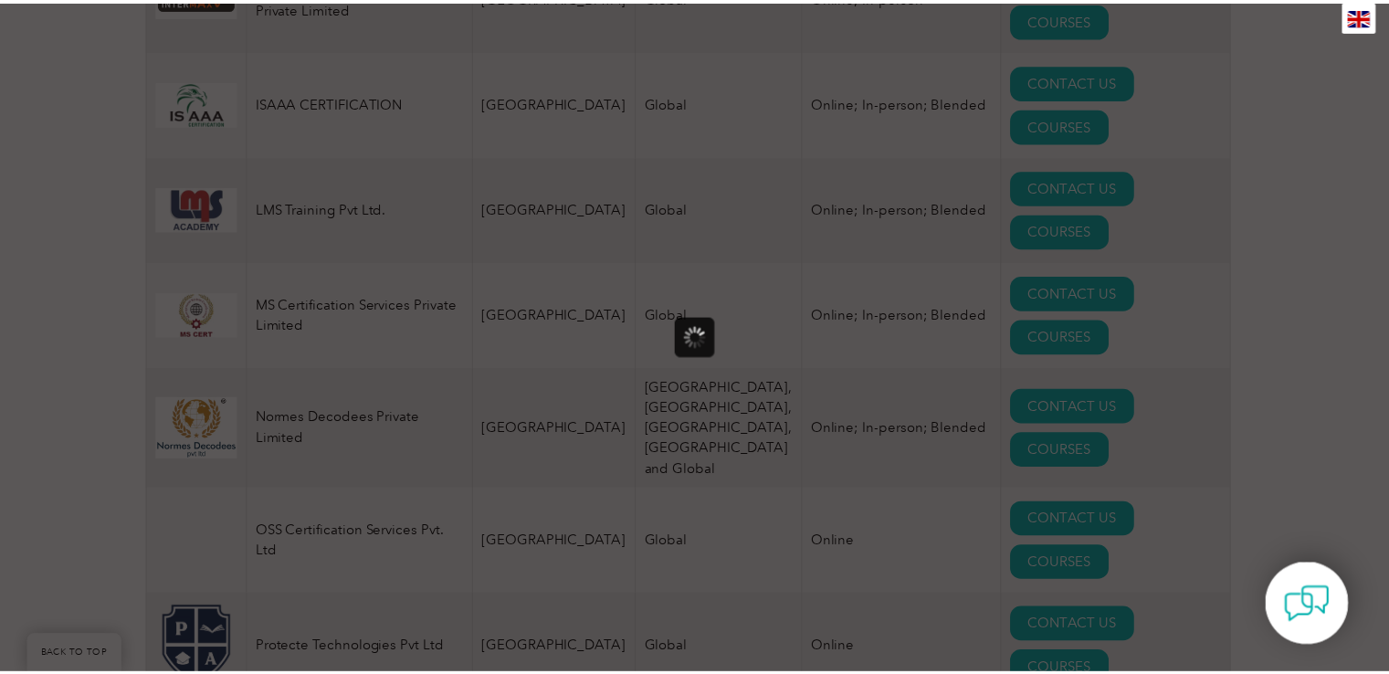
scroll to position [0, 0]
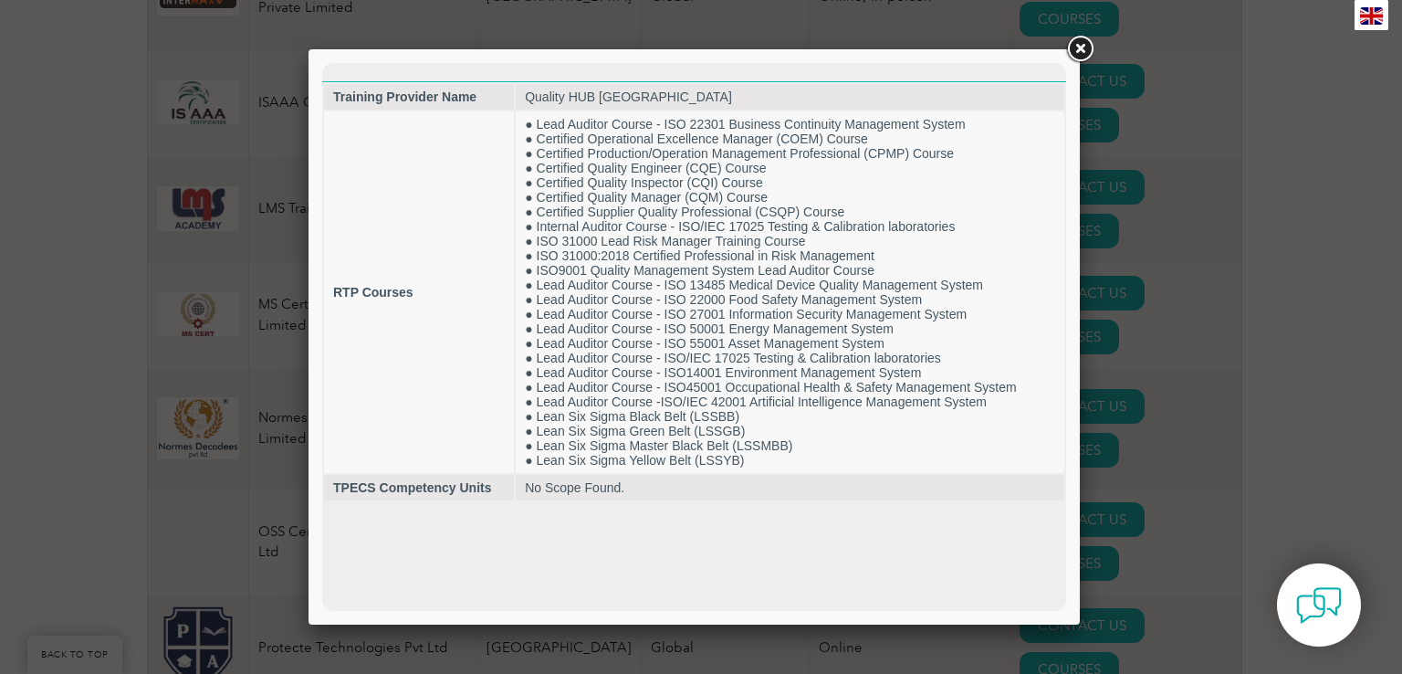
click at [1087, 46] on link at bounding box center [1080, 49] width 33 height 33
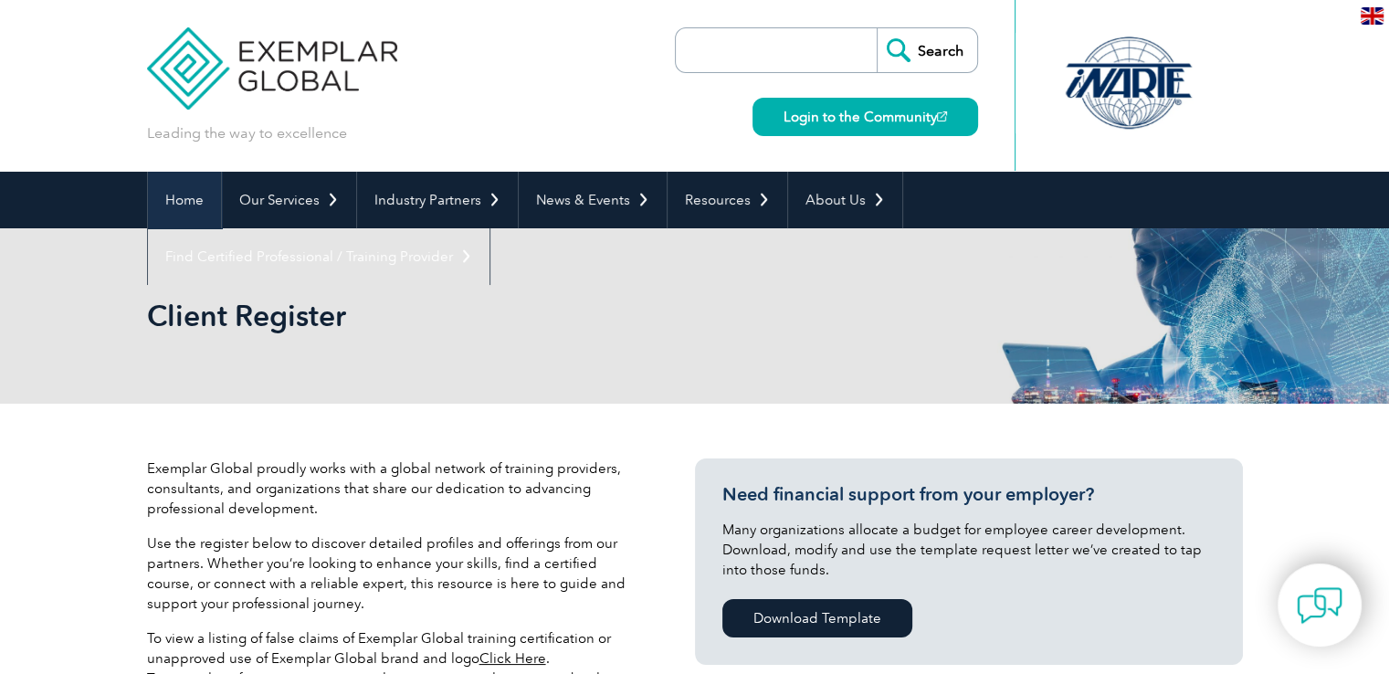
click at [184, 194] on link "Home" at bounding box center [184, 200] width 73 height 57
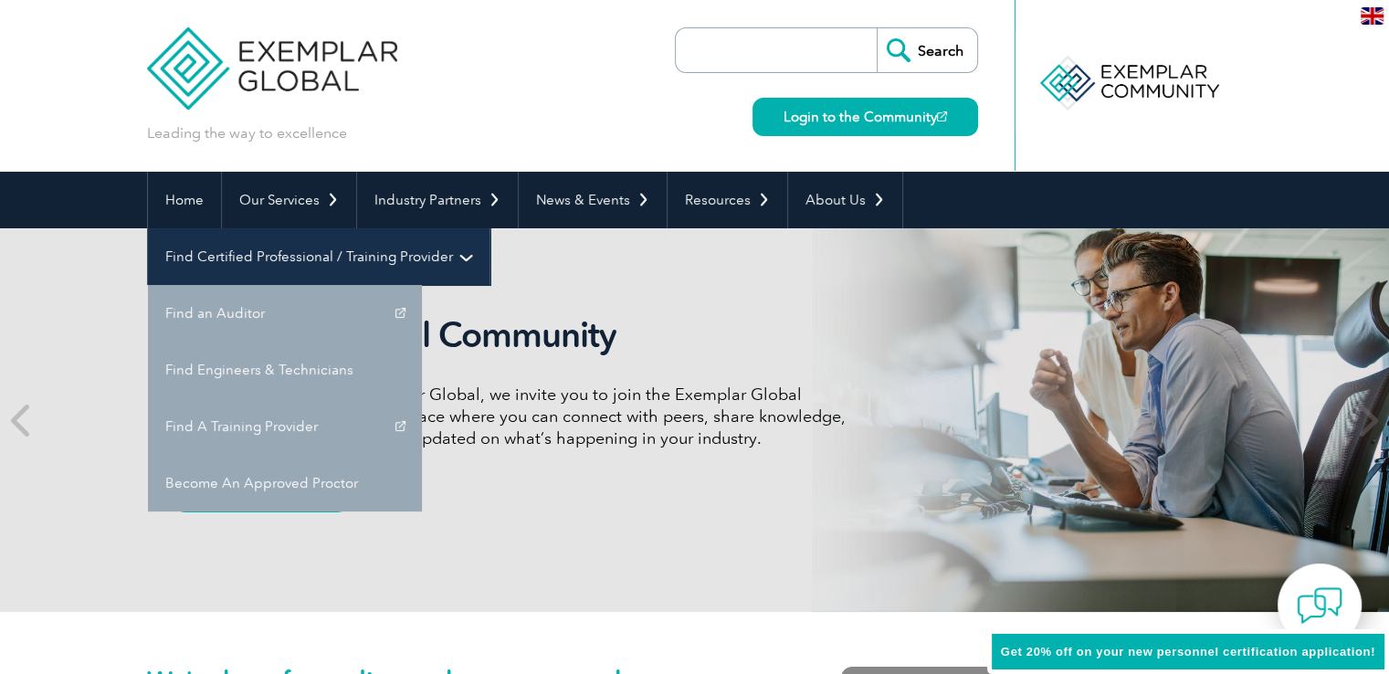
click at [489, 228] on link "Find Certified Professional / Training Provider" at bounding box center [318, 256] width 341 height 57
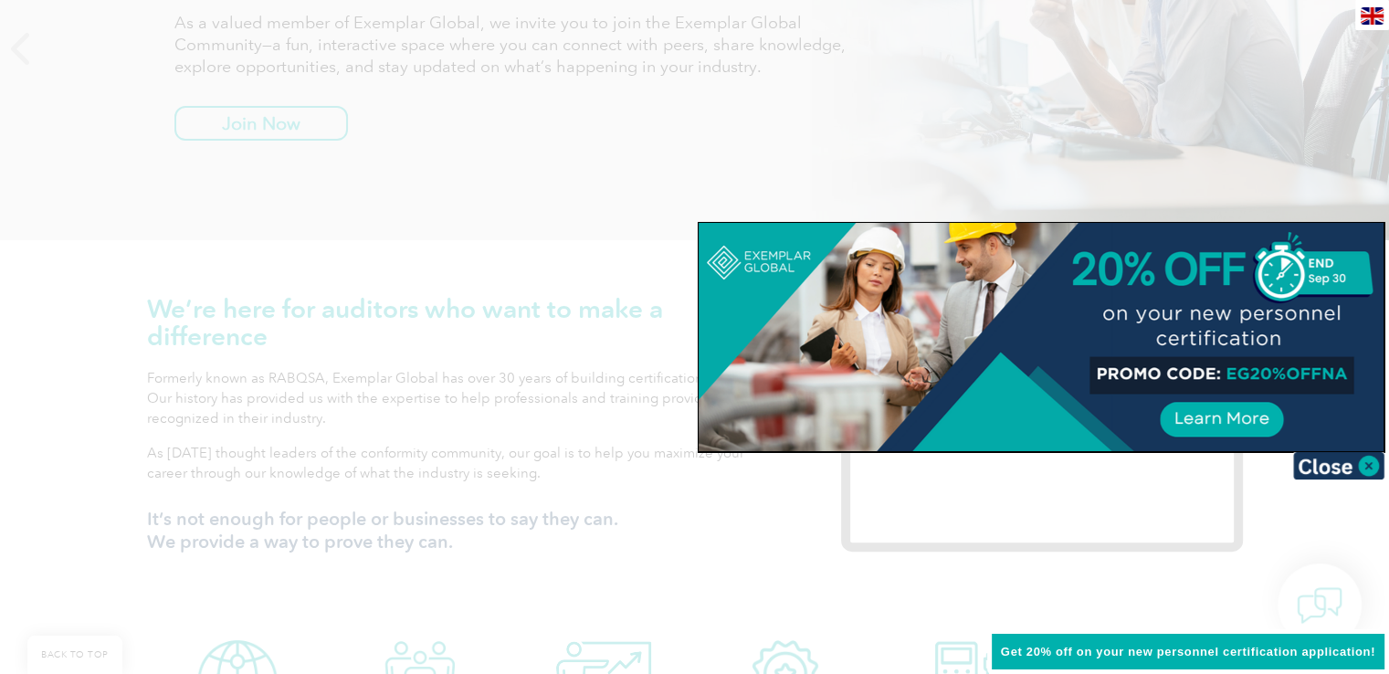
scroll to position [730, 0]
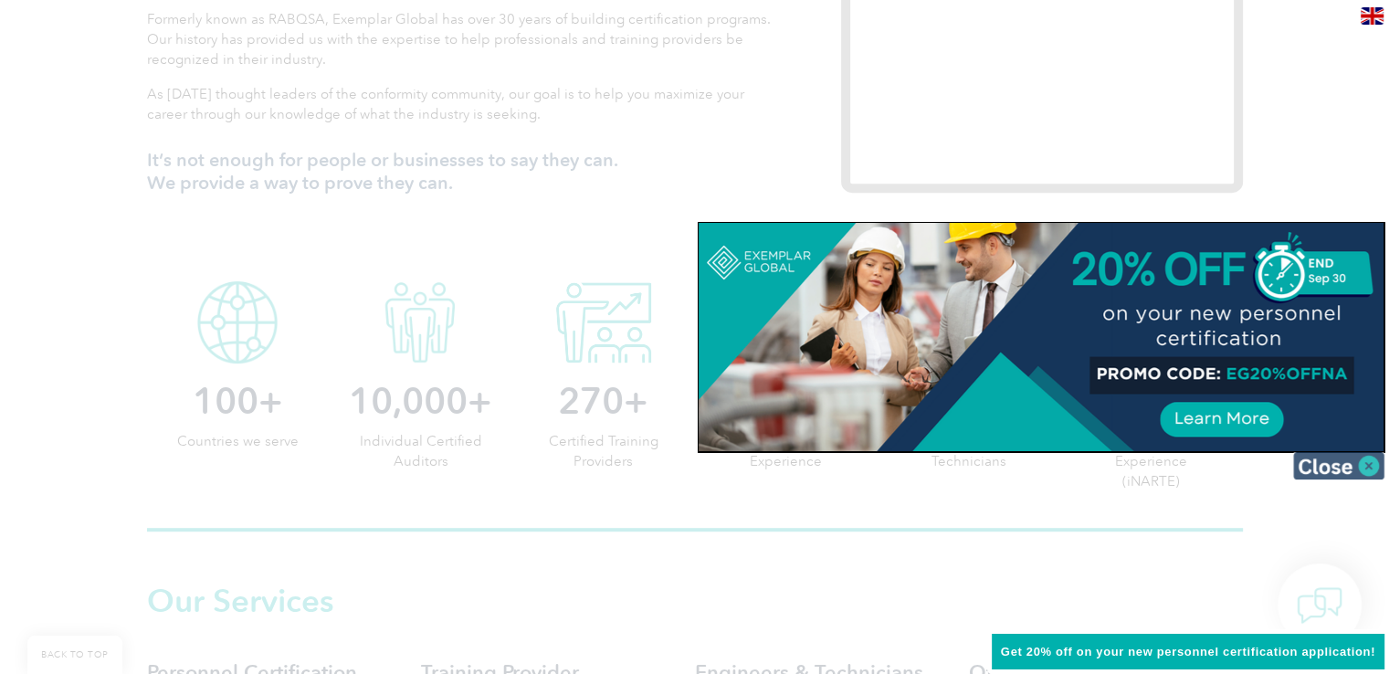
click at [1334, 465] on img at bounding box center [1338, 465] width 91 height 27
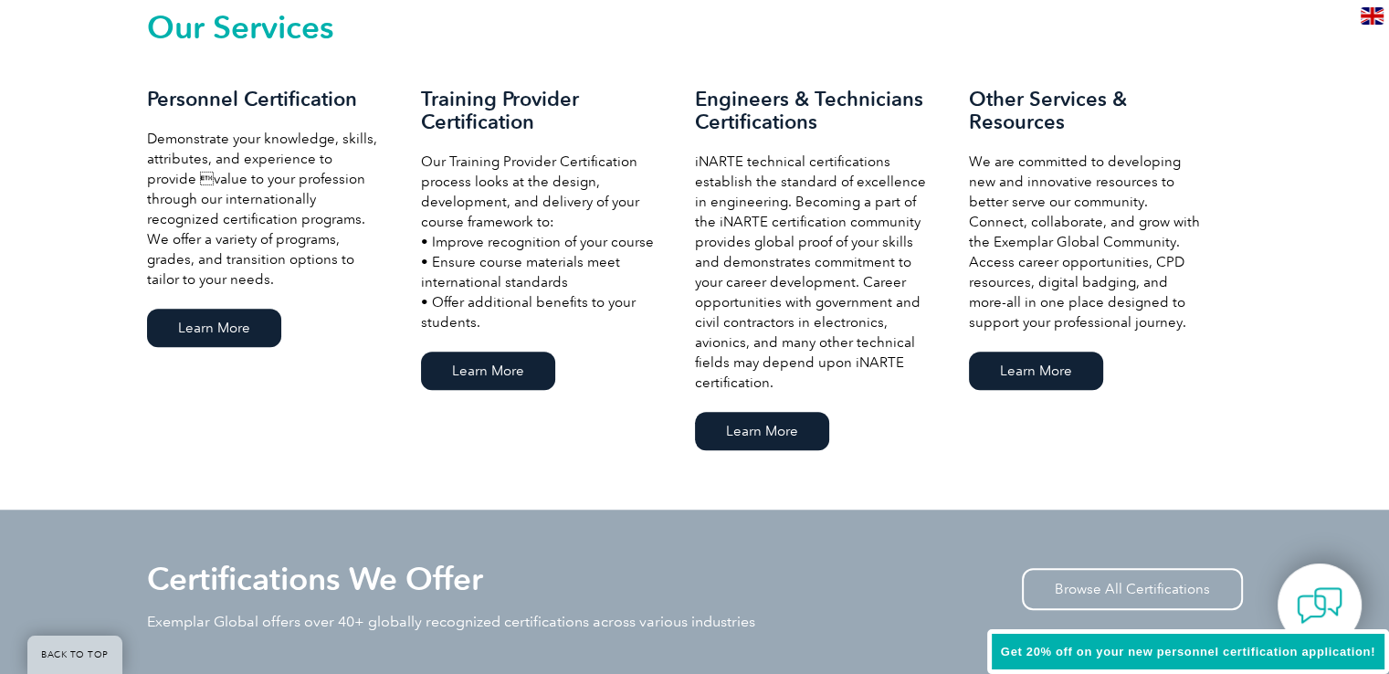
scroll to position [1643, 0]
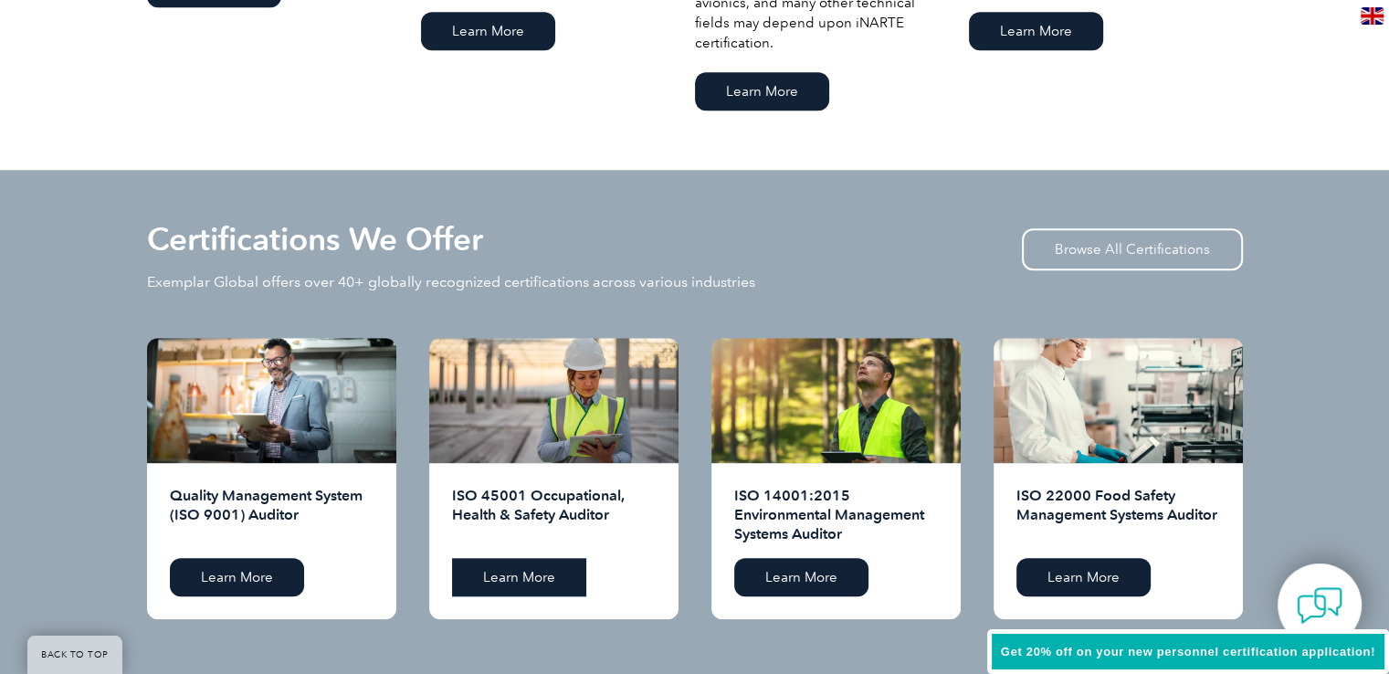
click at [567, 566] on link "Learn More" at bounding box center [519, 577] width 134 height 38
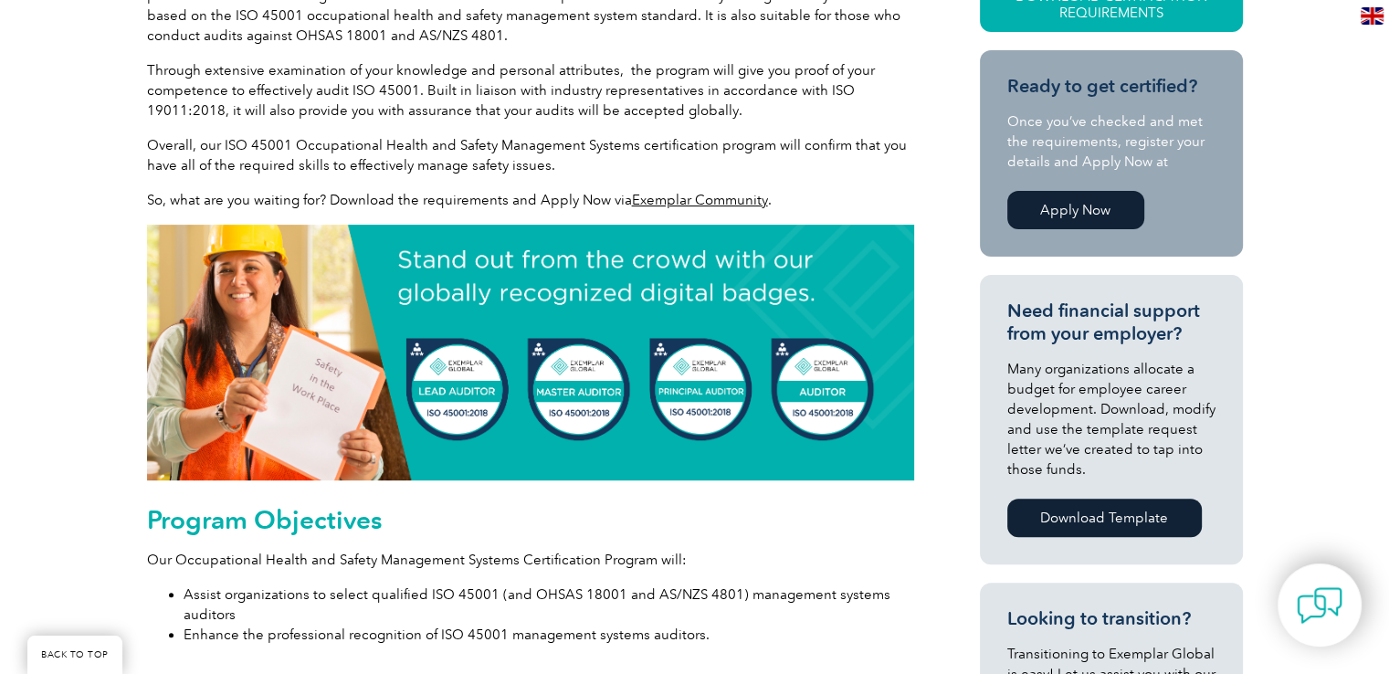
scroll to position [548, 0]
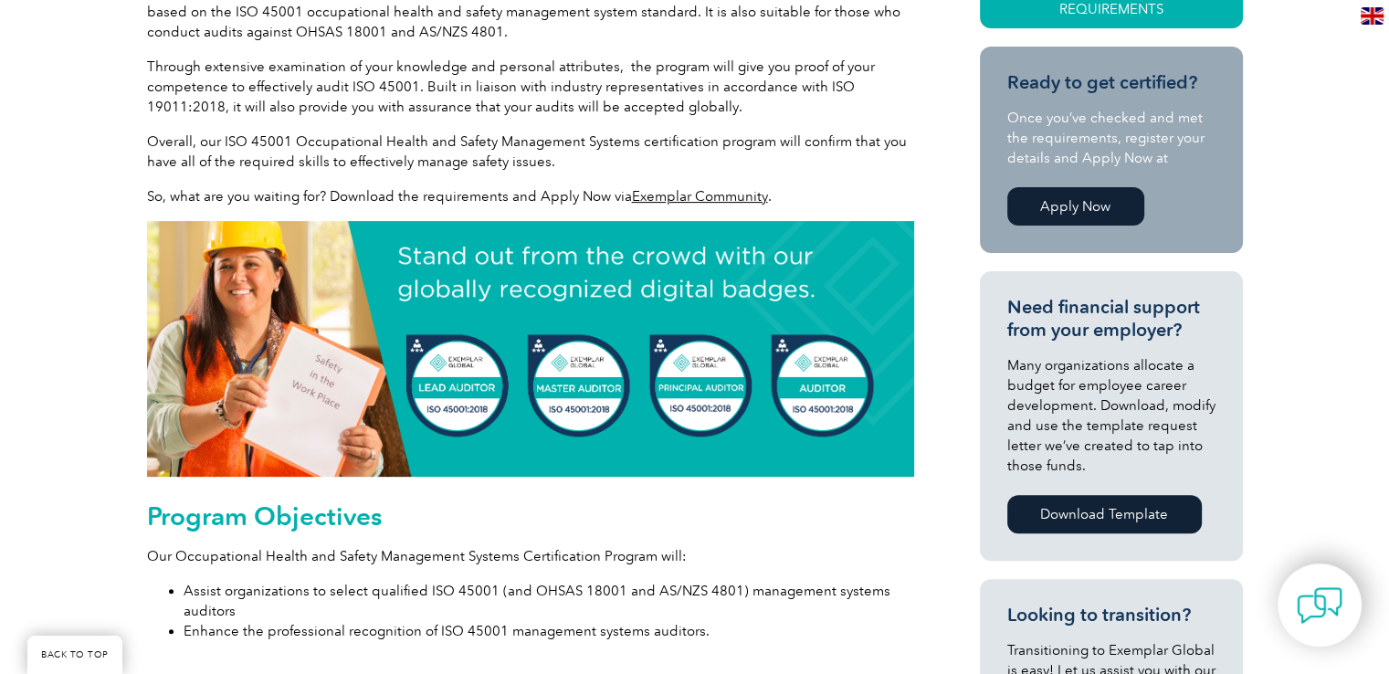
click at [460, 393] on img at bounding box center [530, 349] width 767 height 256
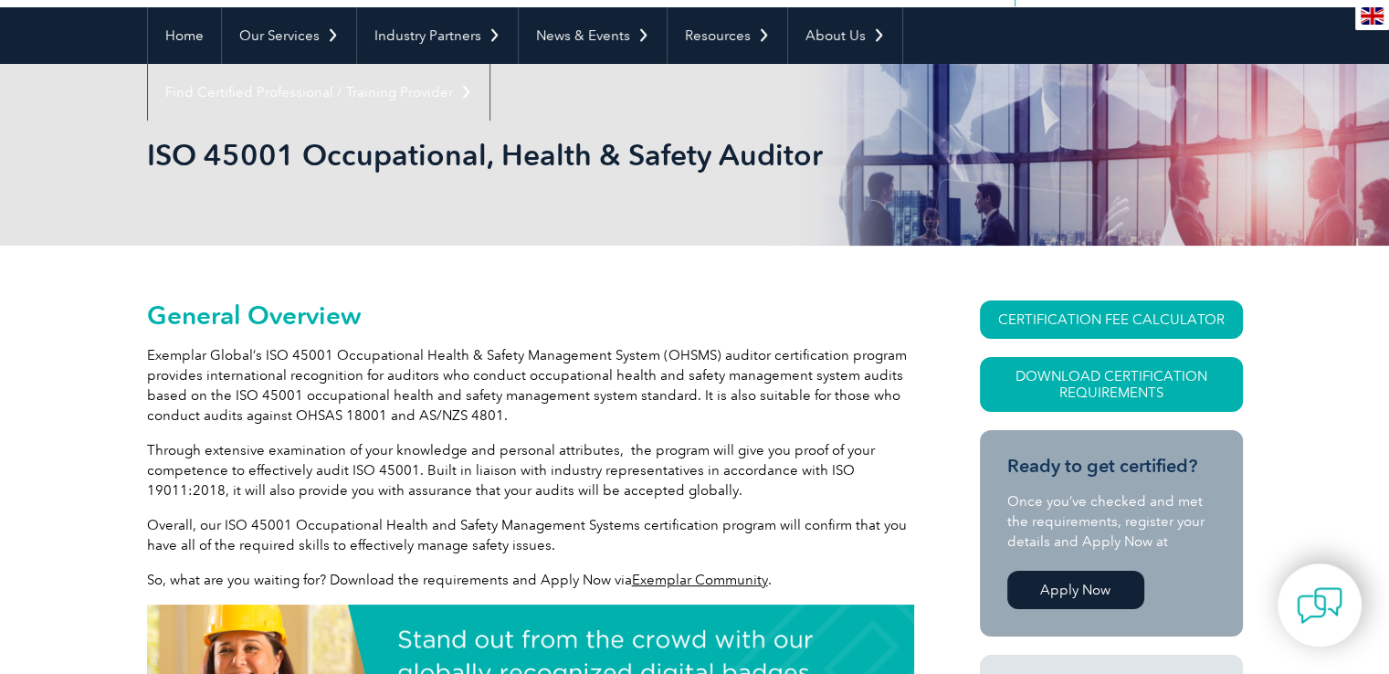
scroll to position [0, 0]
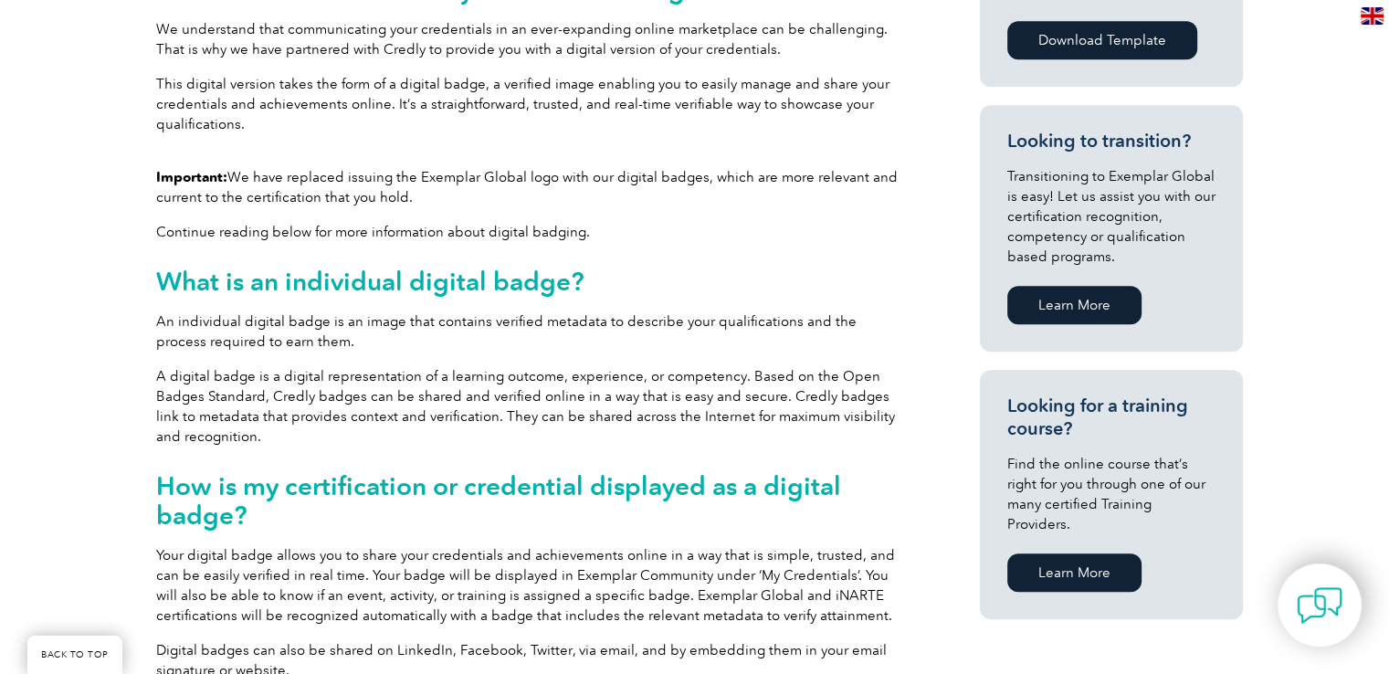
scroll to position [365, 0]
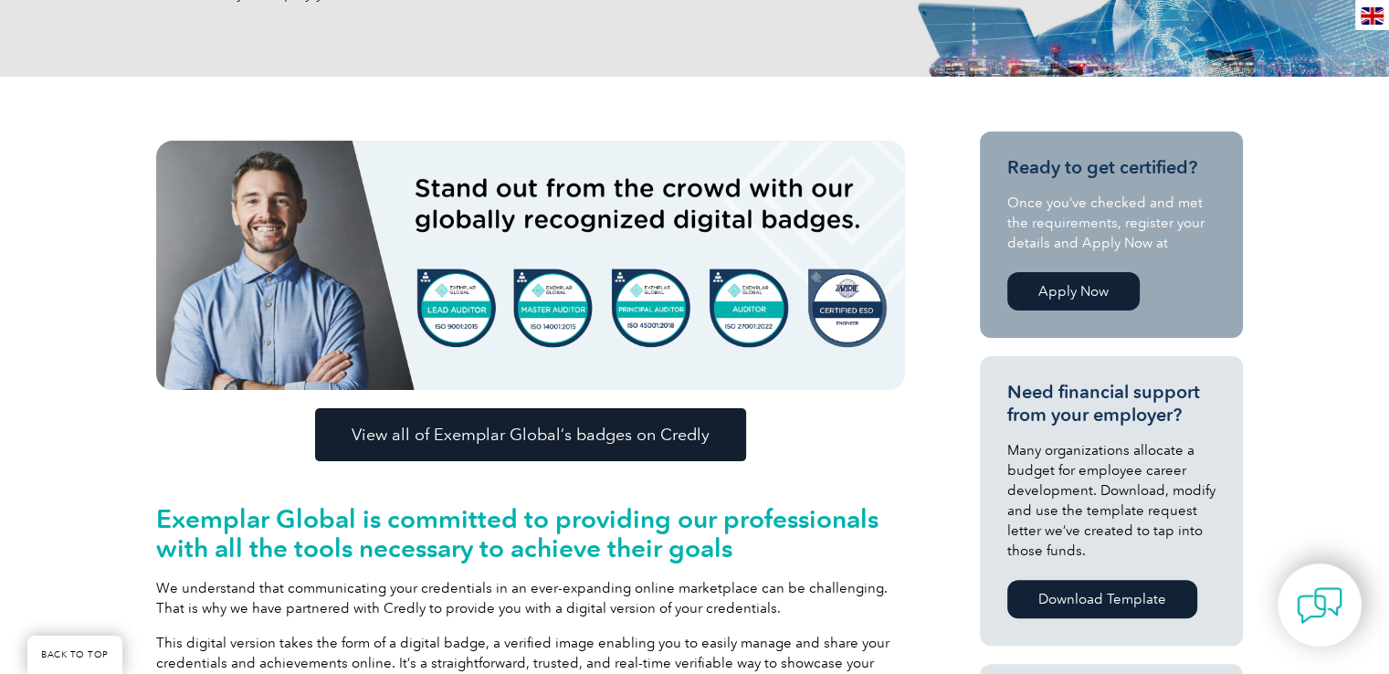
click at [464, 418] on link "View all of Exemplar Global’s badges on Credly" at bounding box center [530, 434] width 431 height 53
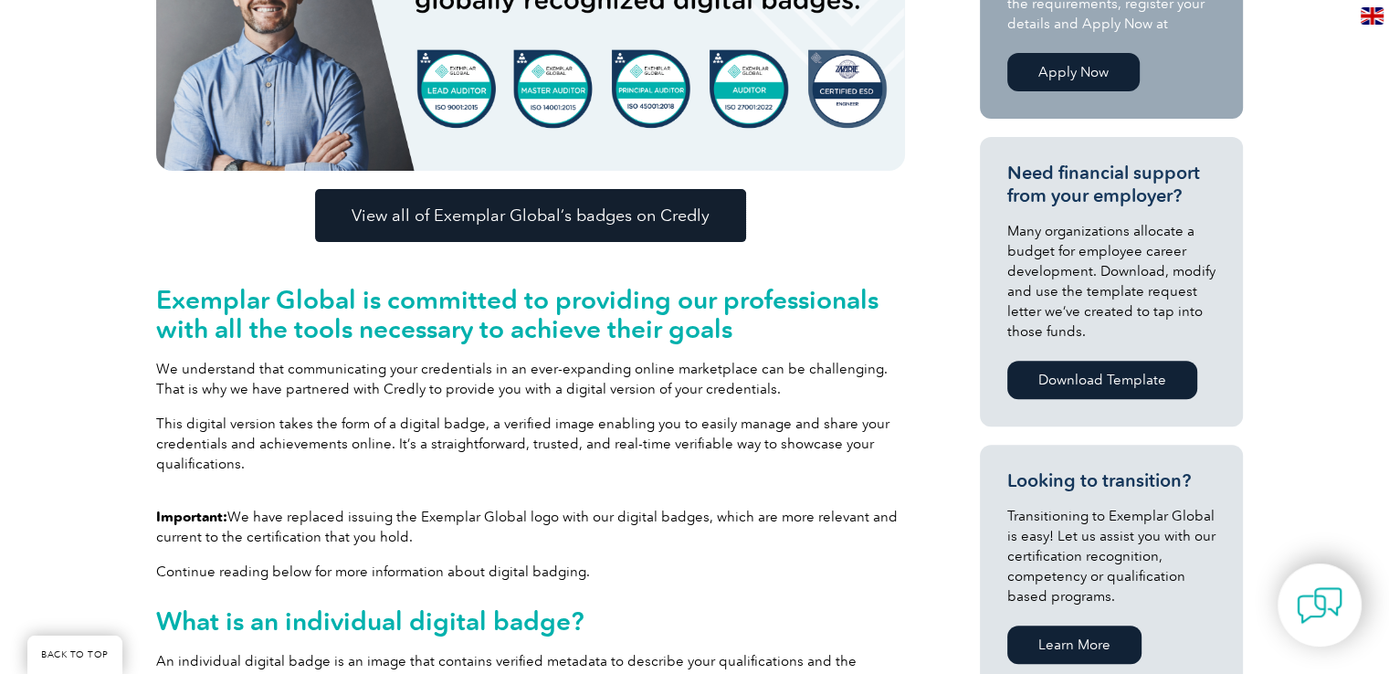
scroll to position [0, 0]
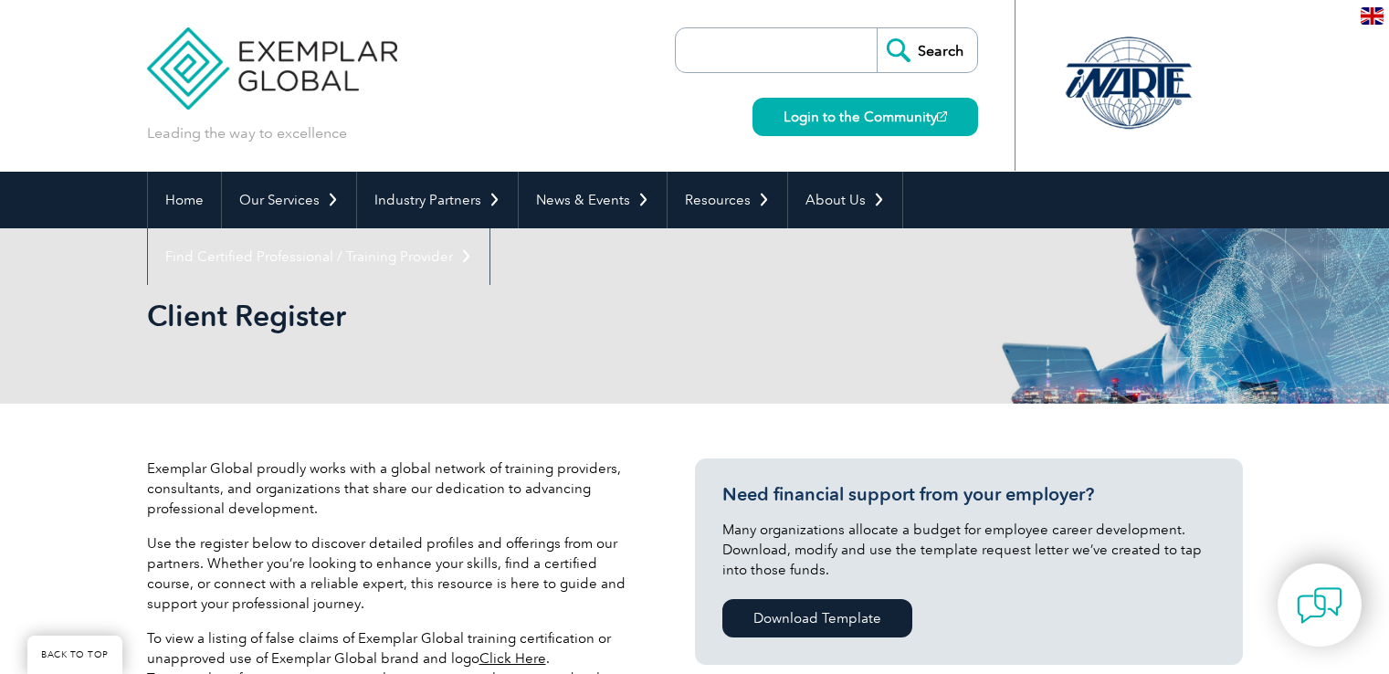
select select "[GEOGRAPHIC_DATA]"
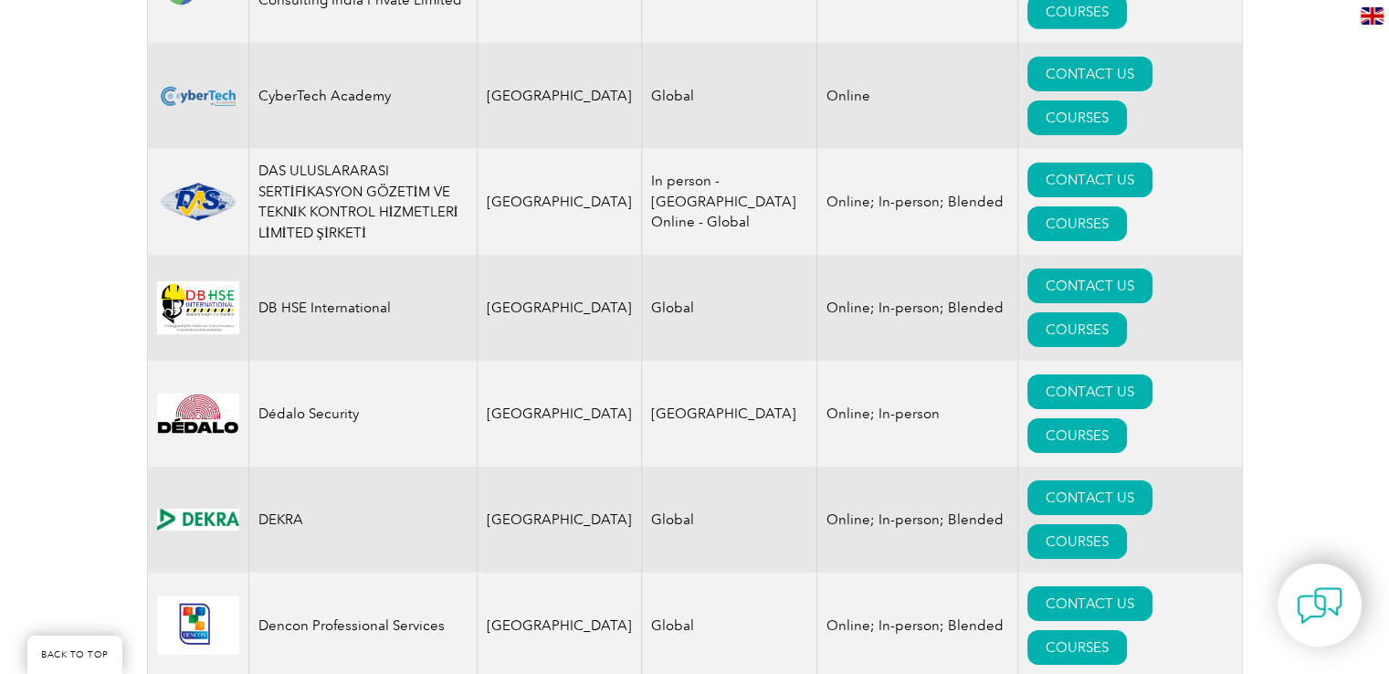
scroll to position [5387, 0]
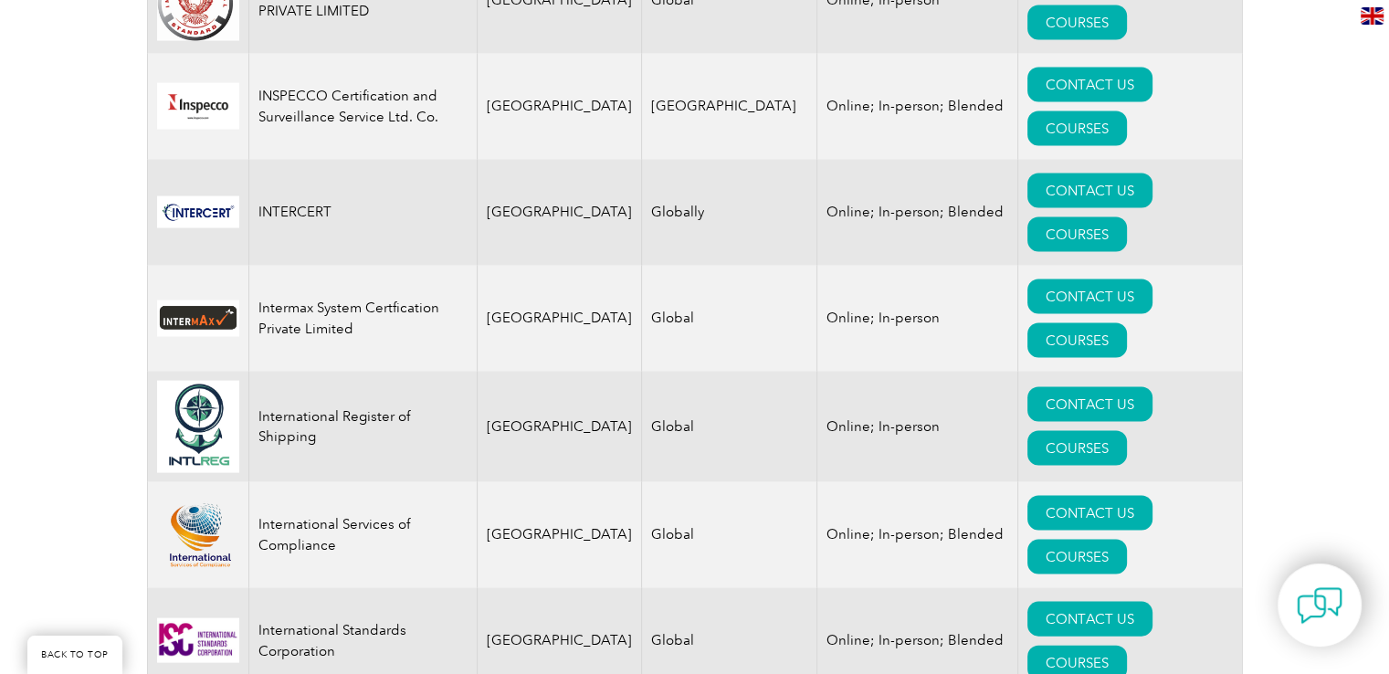
scroll to position [10362, 0]
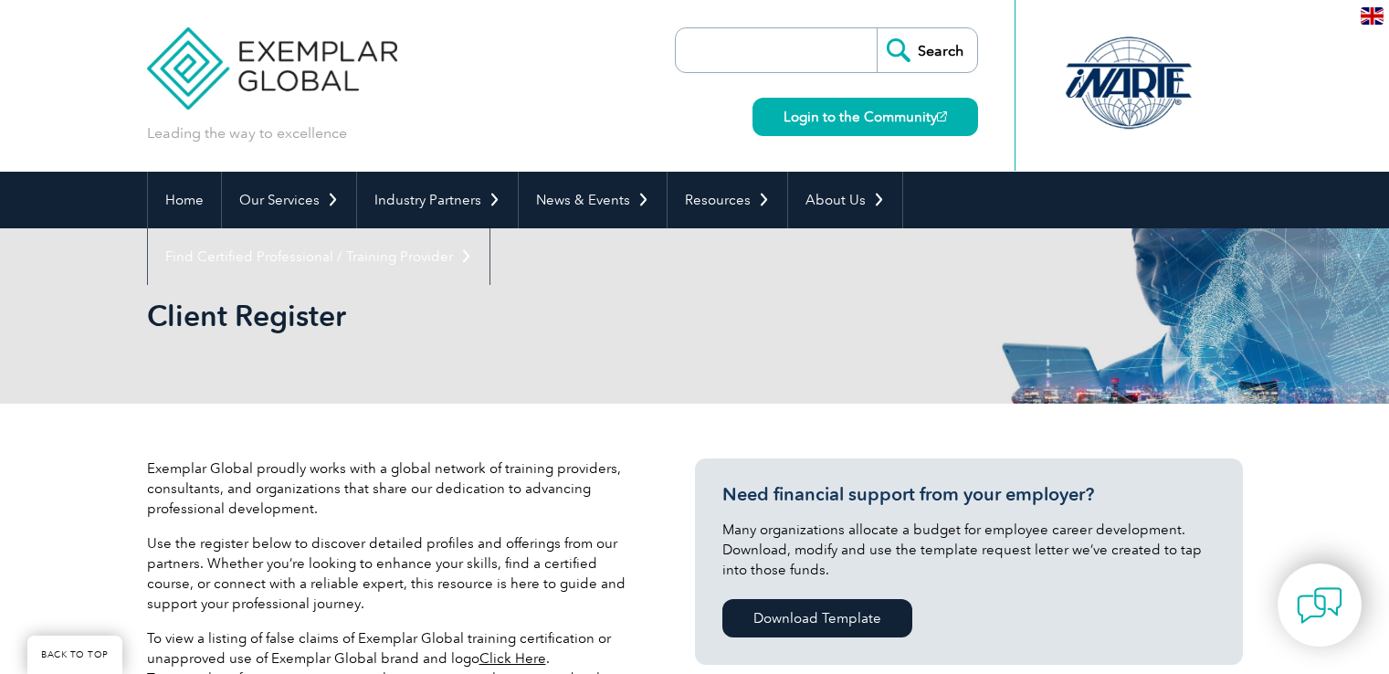
select select "Online"
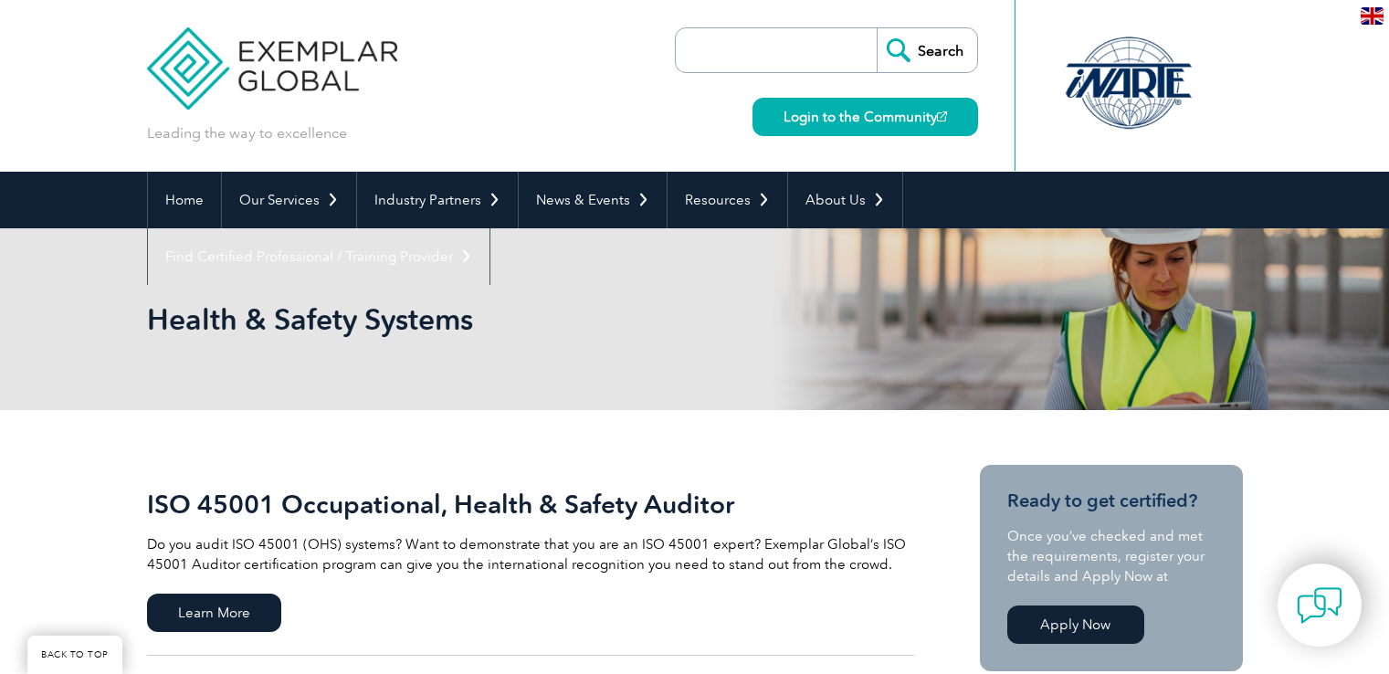
scroll to position [365, 0]
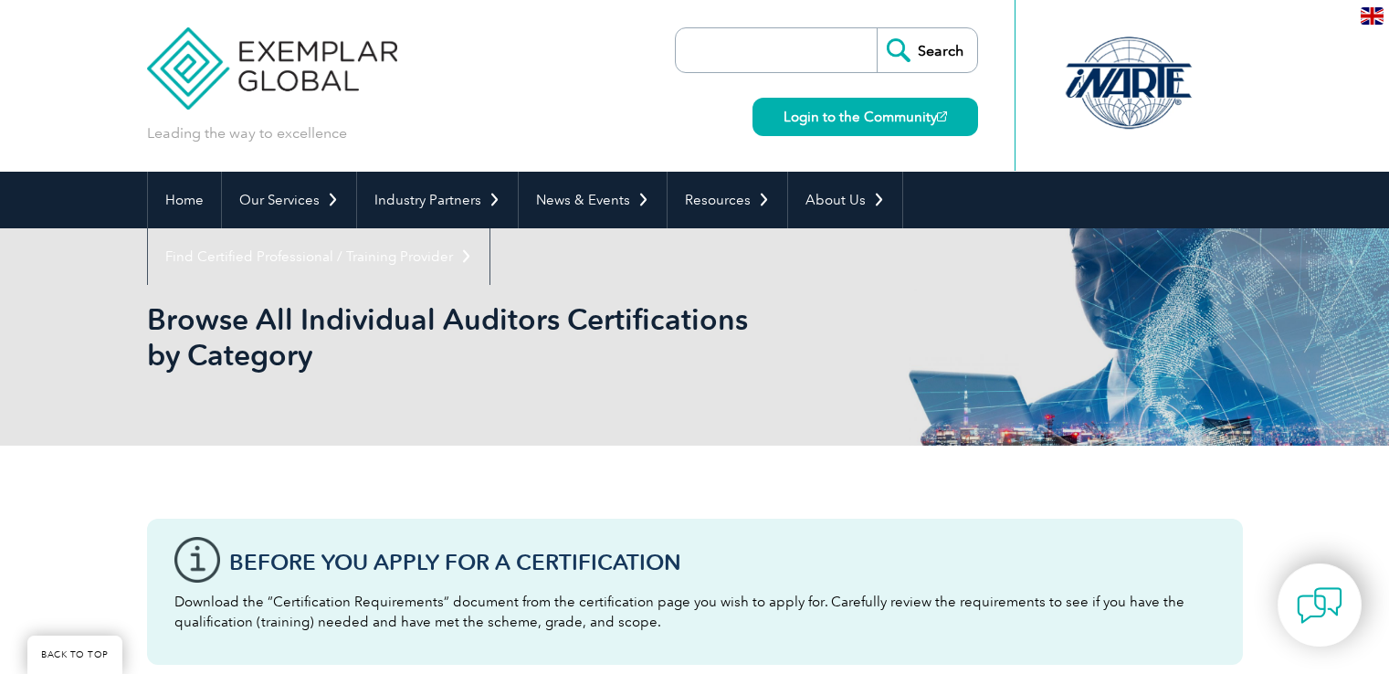
scroll to position [548, 0]
